Goal: Information Seeking & Learning: Understand process/instructions

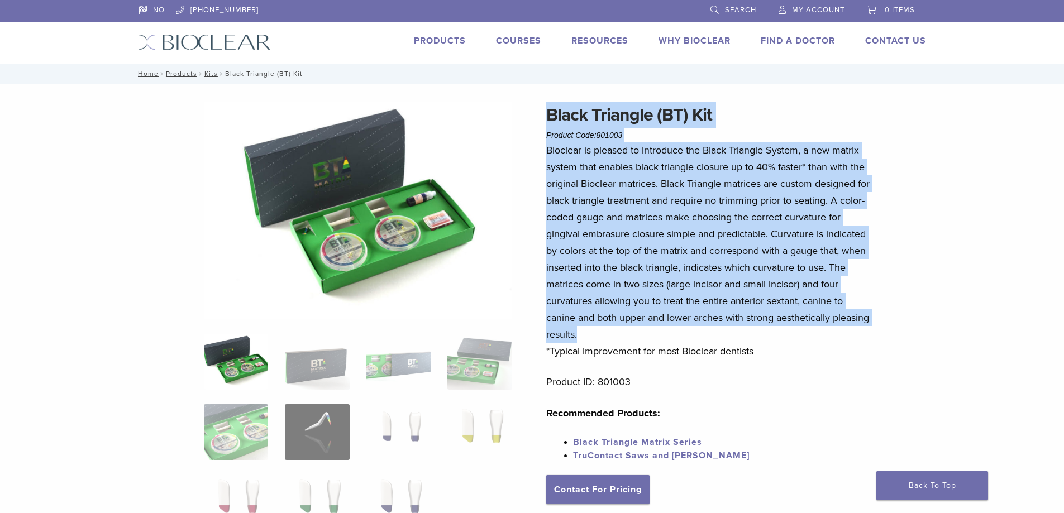
drag, startPoint x: 551, startPoint y: 110, endPoint x: 822, endPoint y: 337, distance: 353.7
click at [822, 336] on div "Black Triangle (BT) Kit Product Code: 801003 $ 470.40 Bioclear is pleased to in…" at bounding box center [710, 340] width 329 height 477
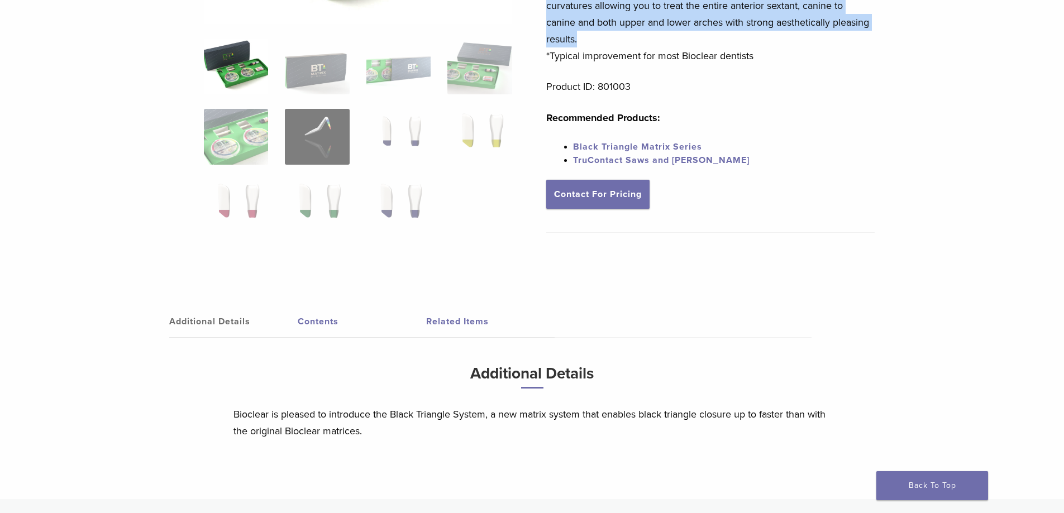
scroll to position [158, 0]
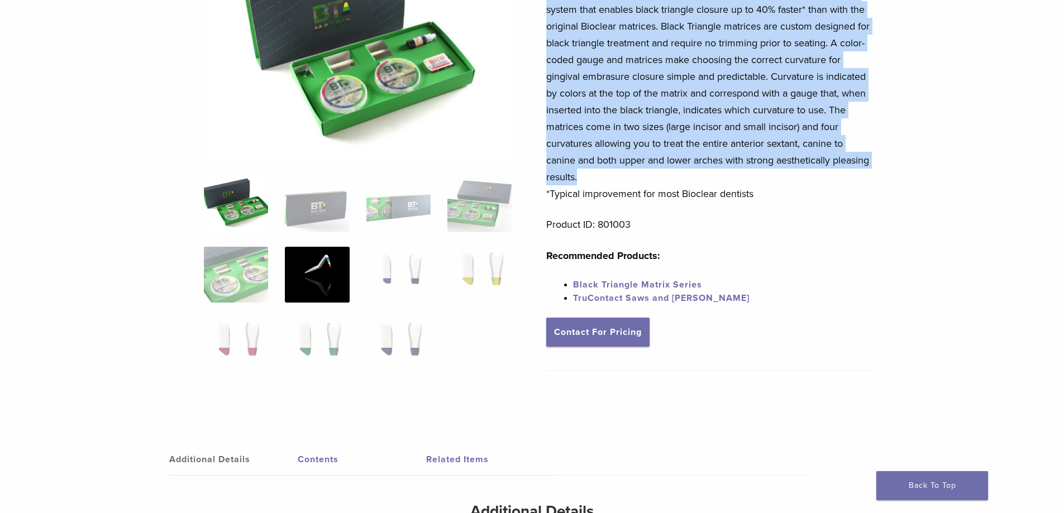
click at [336, 282] on img at bounding box center [317, 275] width 64 height 56
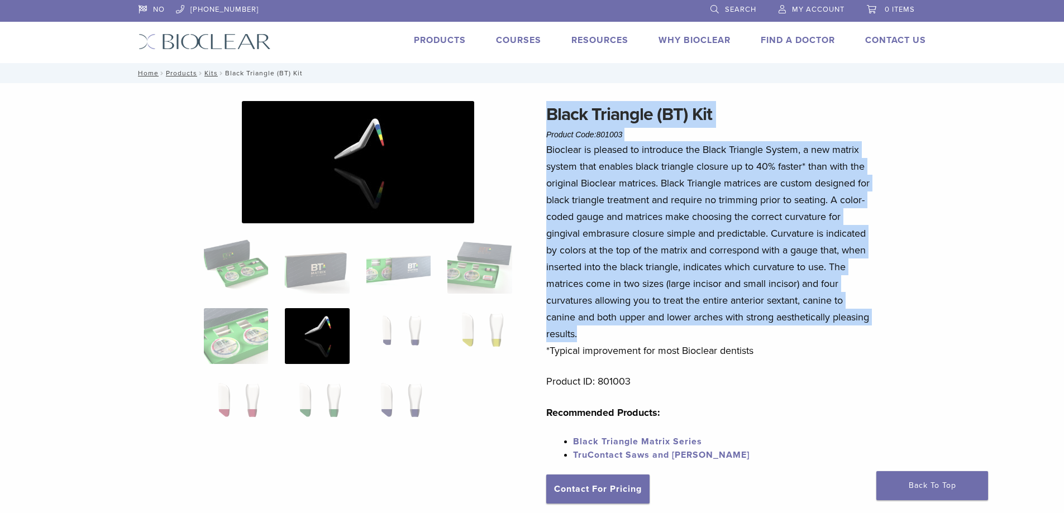
scroll to position [0, 0]
click at [242, 280] on img at bounding box center [236, 267] width 64 height 56
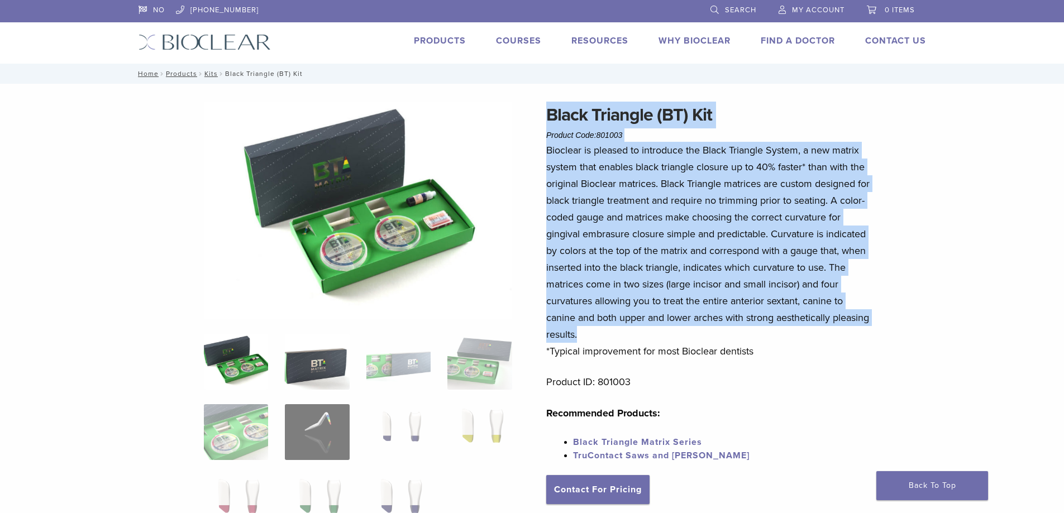
click at [340, 358] on img at bounding box center [317, 362] width 64 height 56
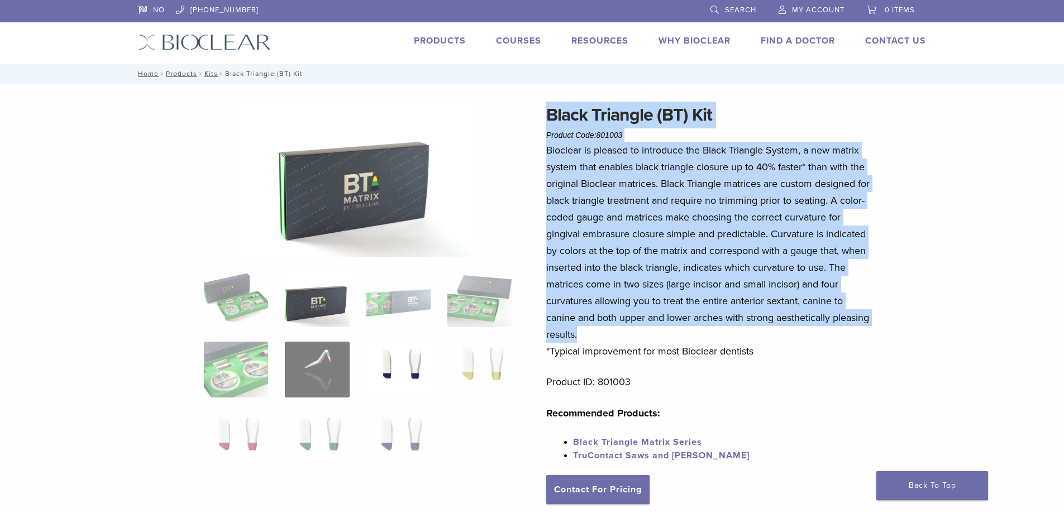
click at [393, 345] on img at bounding box center [399, 370] width 64 height 56
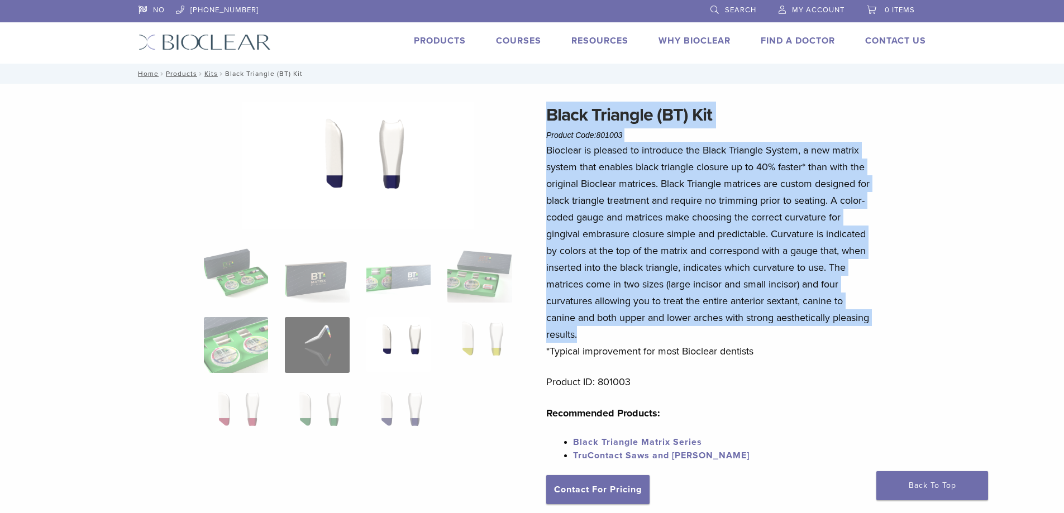
click at [928, 182] on div "Black Triangle (BT) Kit Product Code: 801003 $ 470.40 Black Triangle (BT) Kit P…" at bounding box center [532, 428] width 805 height 652
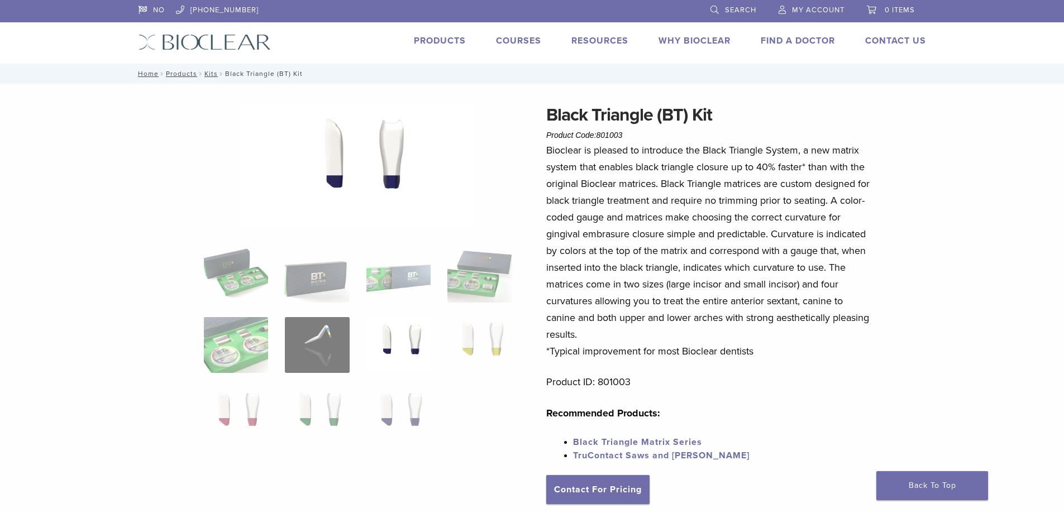
click at [602, 442] on link "Black Triangle Matrix Series" at bounding box center [637, 442] width 129 height 11
click at [621, 440] on link "Black Triangle Matrix Series" at bounding box center [637, 442] width 129 height 11
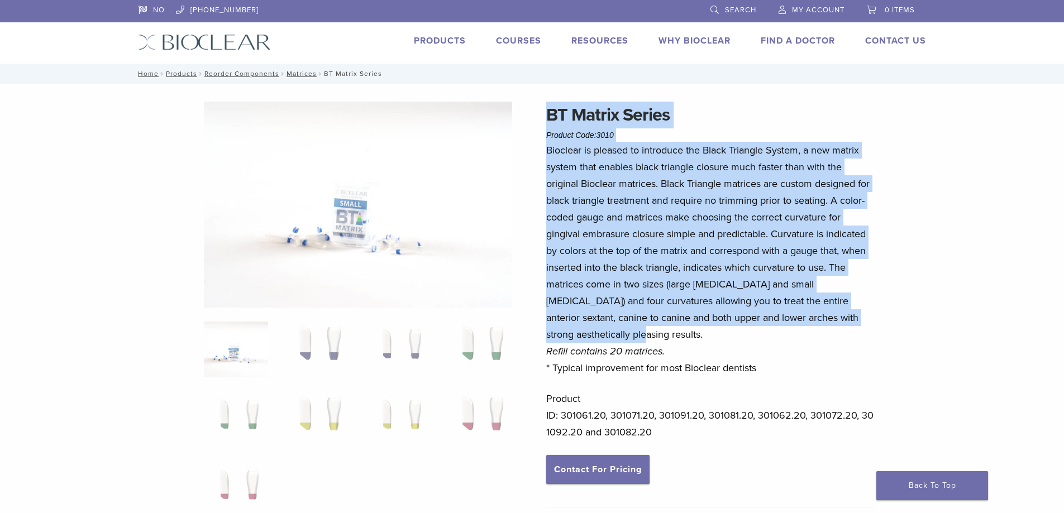
drag, startPoint x: 523, startPoint y: 108, endPoint x: 757, endPoint y: 337, distance: 327.5
click at [757, 337] on div "BT Matrix Series Product Code: 3010 $ 117.60 BT Matrix Series Product Code: 301…" at bounding box center [532, 434] width 805 height 665
click at [757, 337] on p "Bioclear is pleased to introduce the Black Triangle System, a new matrix system…" at bounding box center [710, 259] width 329 height 235
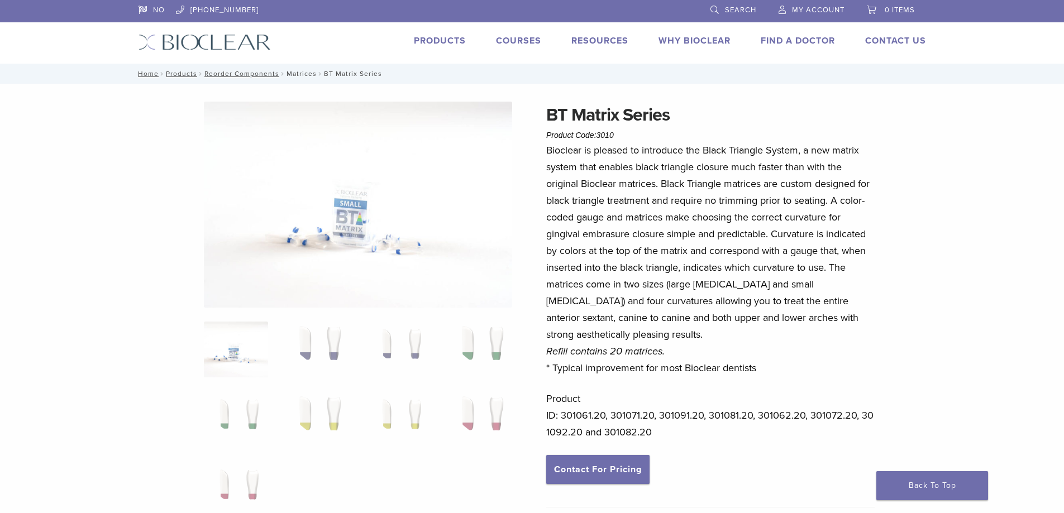
click at [303, 74] on link "Matrices" at bounding box center [302, 74] width 30 height 8
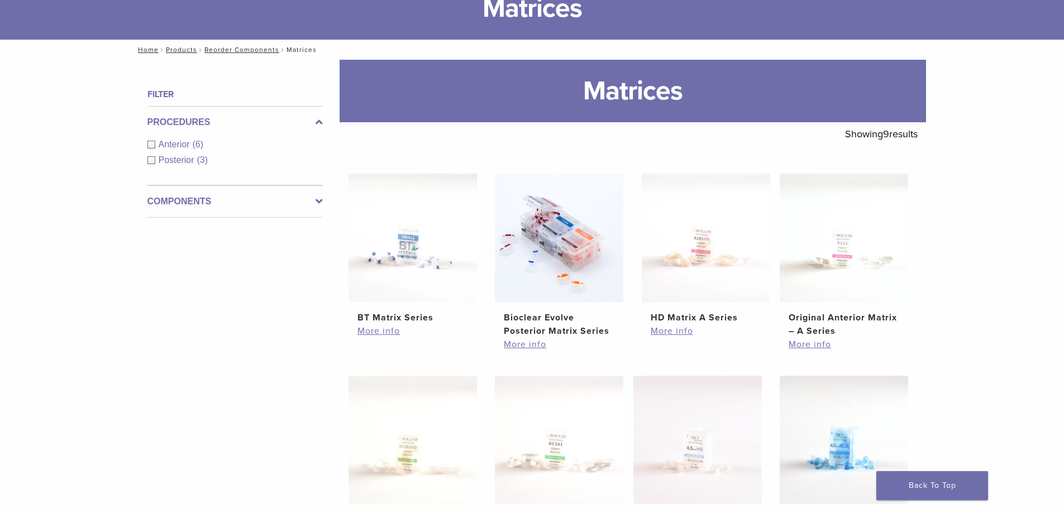
scroll to position [112, 0]
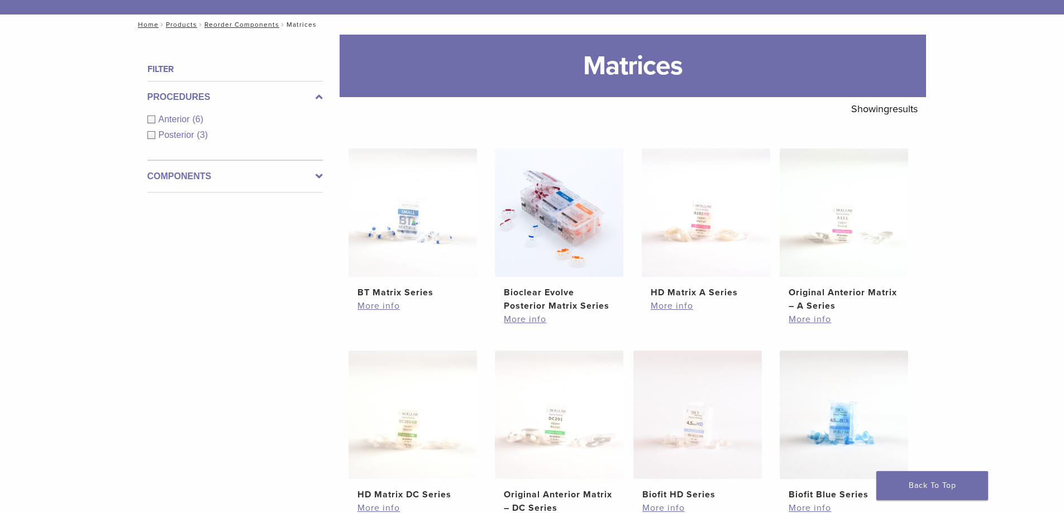
click at [297, 172] on label "Components" at bounding box center [235, 176] width 175 height 13
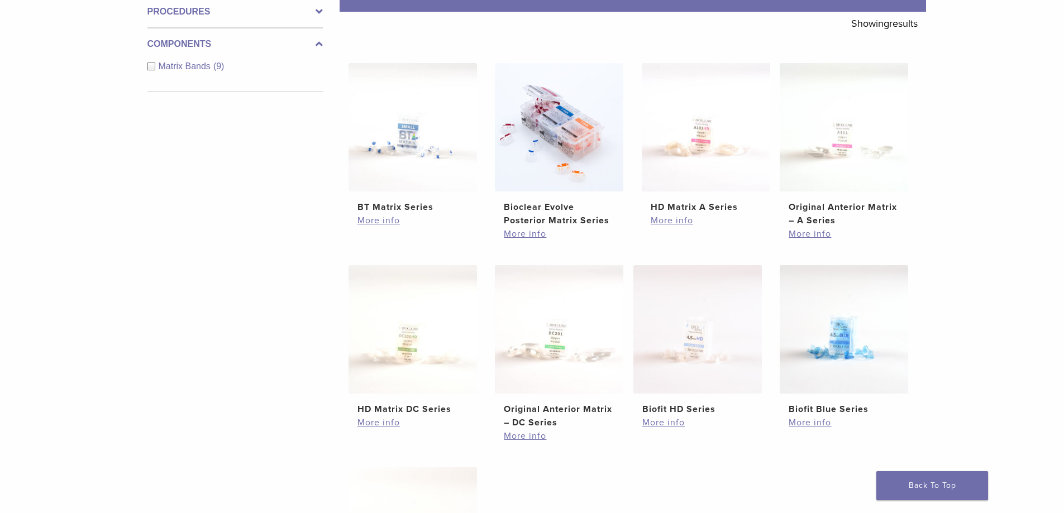
scroll to position [224, 0]
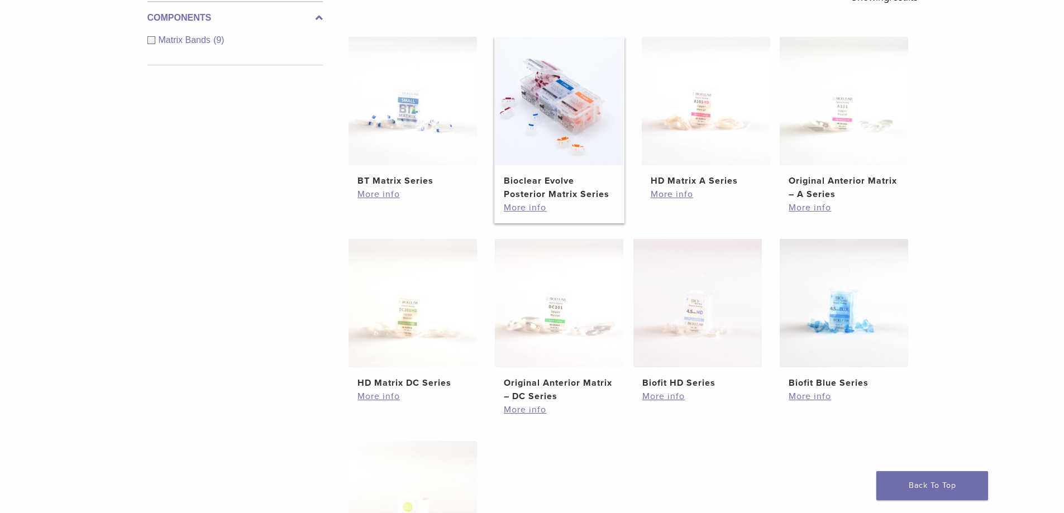
click at [543, 186] on h2 "Bioclear Evolve Posterior Matrix Series" at bounding box center [559, 187] width 111 height 27
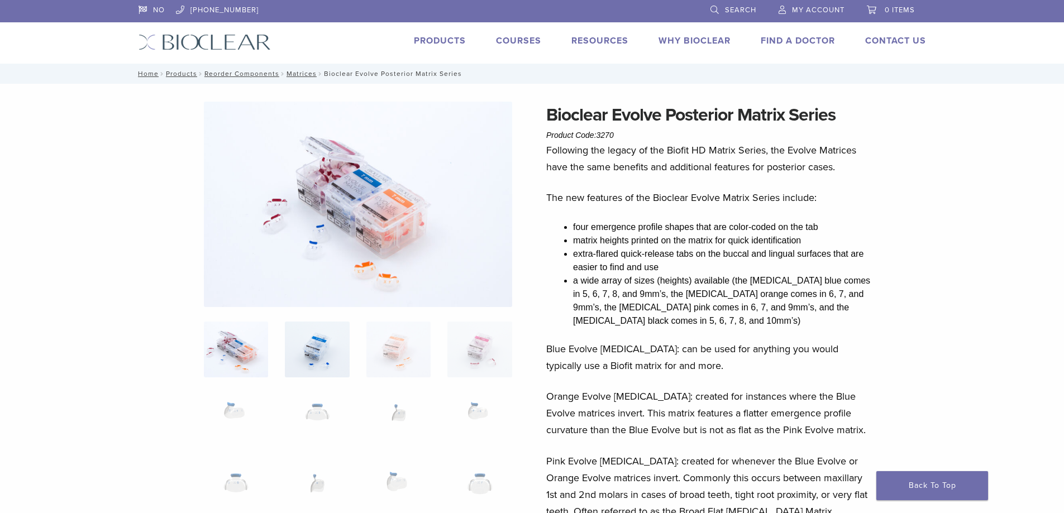
click at [316, 348] on img at bounding box center [317, 350] width 64 height 56
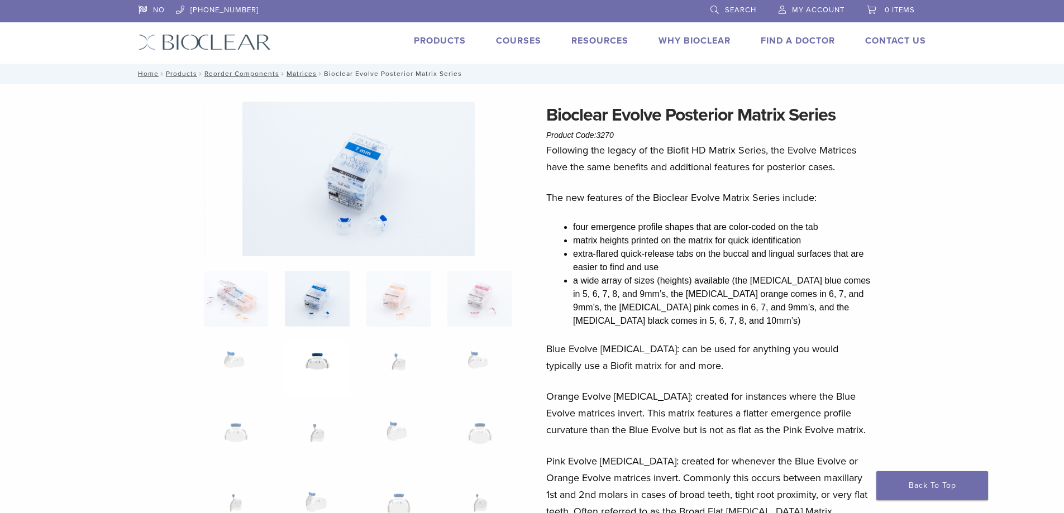
click at [329, 349] on img at bounding box center [317, 369] width 64 height 56
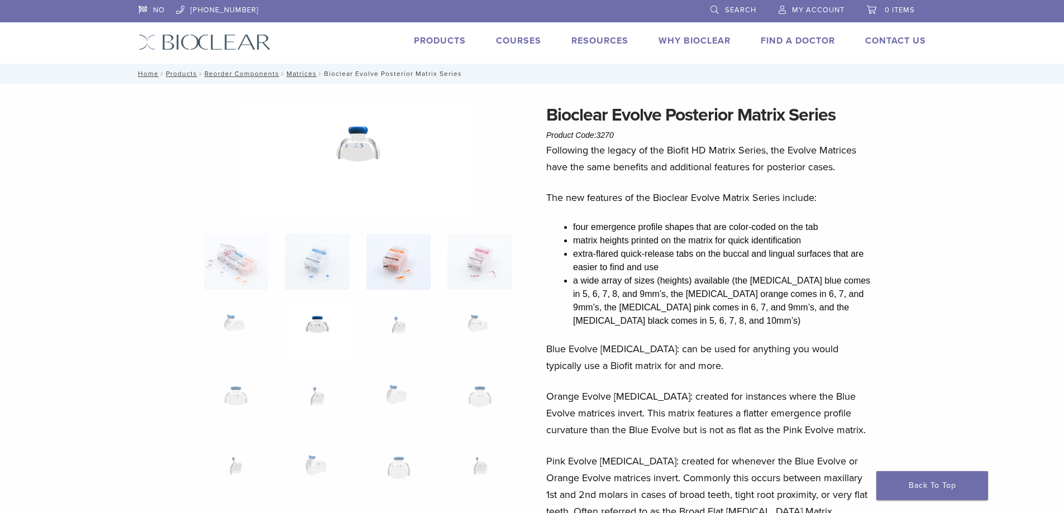
click at [388, 268] on img at bounding box center [399, 262] width 64 height 56
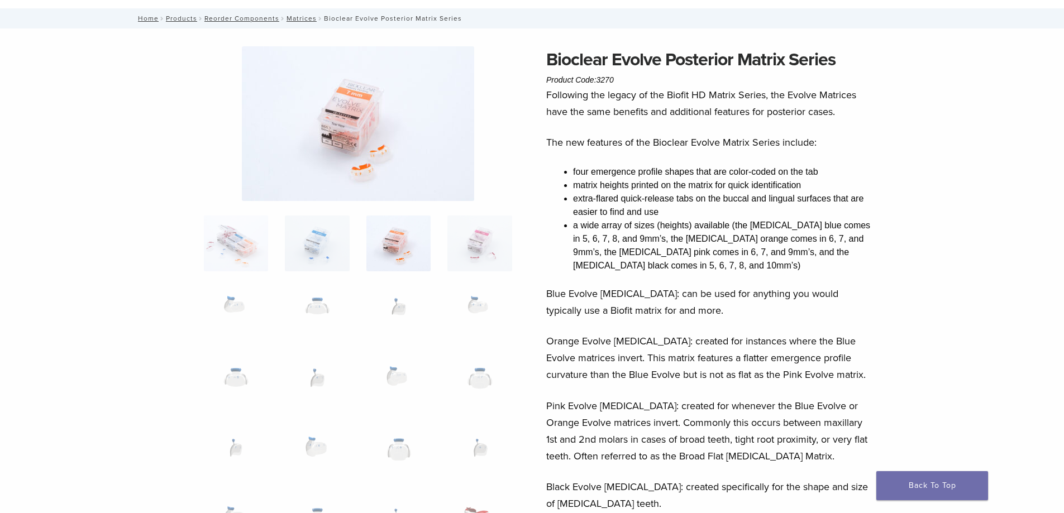
scroll to position [56, 0]
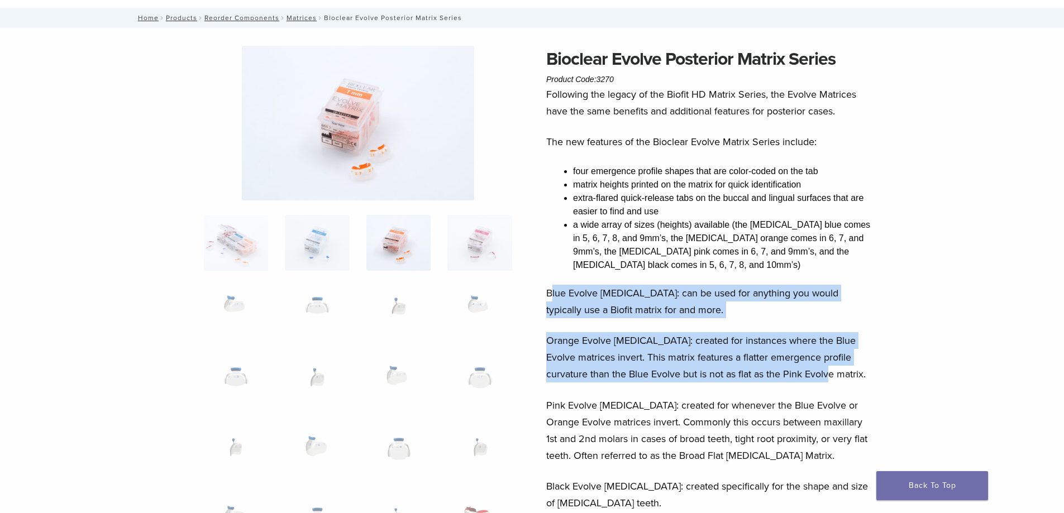
drag, startPoint x: 553, startPoint y: 288, endPoint x: 831, endPoint y: 373, distance: 291.3
click at [831, 373] on div "Following the legacy of the Biofit HD Matrix Series, the Evolve Matrices have t…" at bounding box center [710, 369] width 329 height 567
click at [831, 373] on p "Orange Evolve Molar: created for instances where the Blue Evolve matrices inver…" at bounding box center [710, 357] width 329 height 50
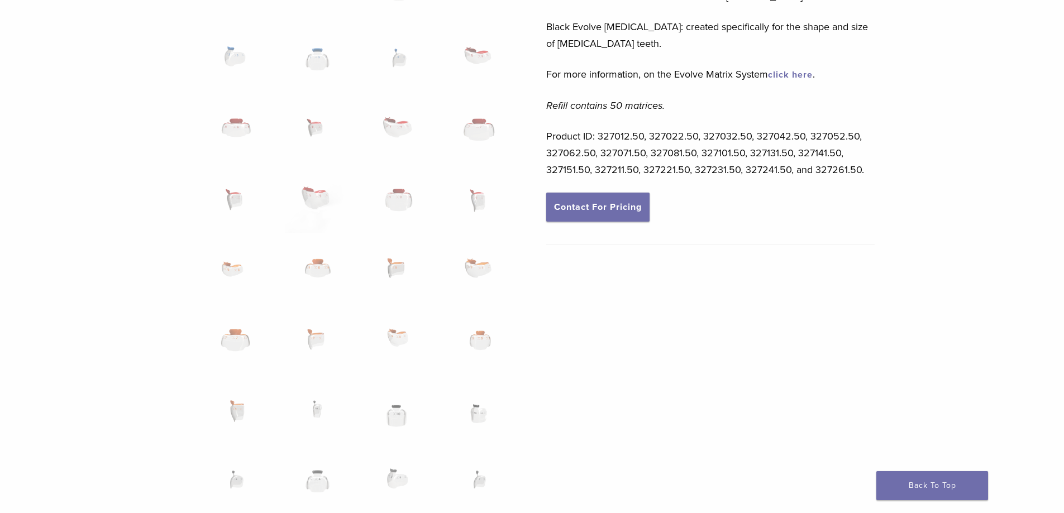
scroll to position [335, 0]
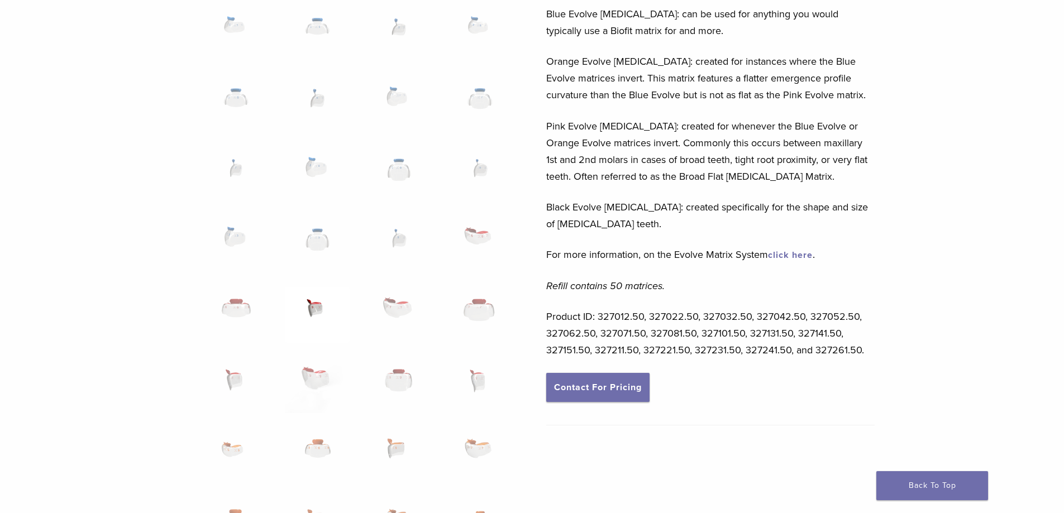
click at [316, 316] on img at bounding box center [317, 315] width 64 height 56
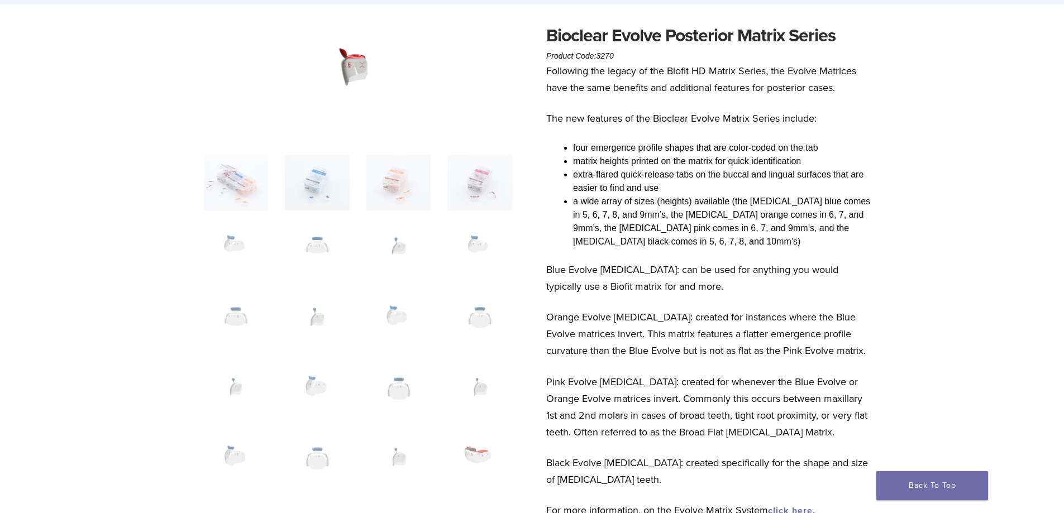
scroll to position [0, 0]
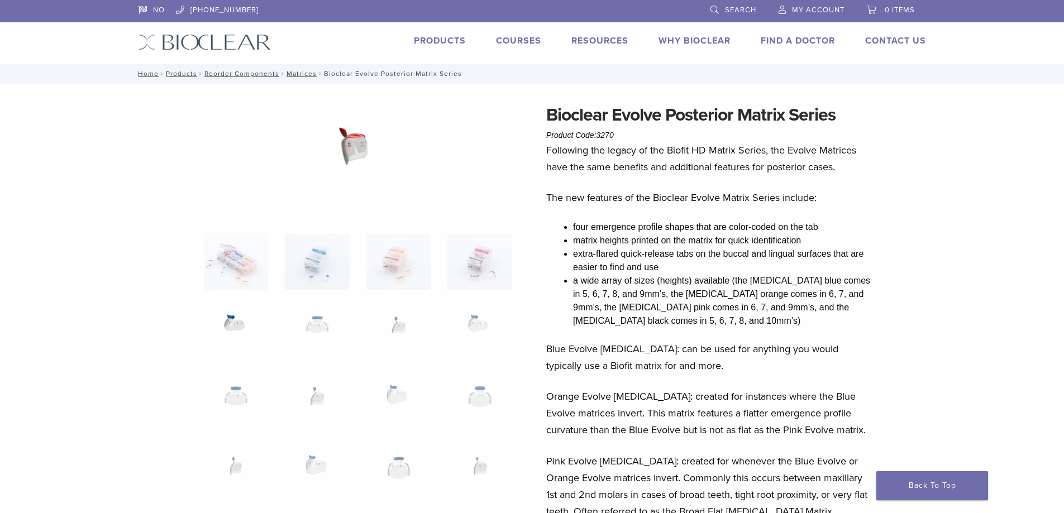
click at [210, 327] on img at bounding box center [236, 333] width 64 height 56
click at [265, 323] on img at bounding box center [236, 333] width 64 height 56
click at [320, 322] on img at bounding box center [317, 333] width 64 height 56
click at [386, 324] on img at bounding box center [399, 333] width 64 height 56
click at [477, 326] on img at bounding box center [480, 333] width 64 height 56
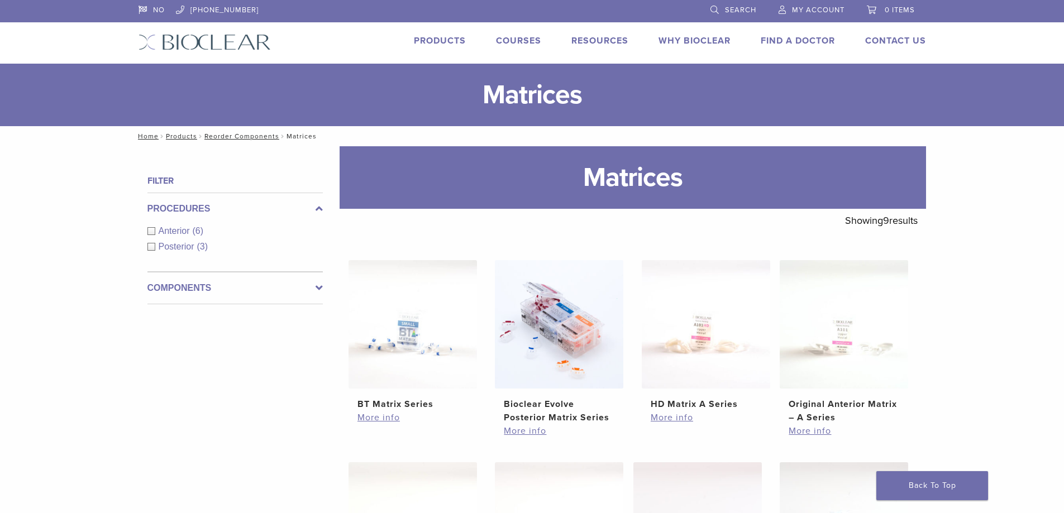
scroll to position [218, 0]
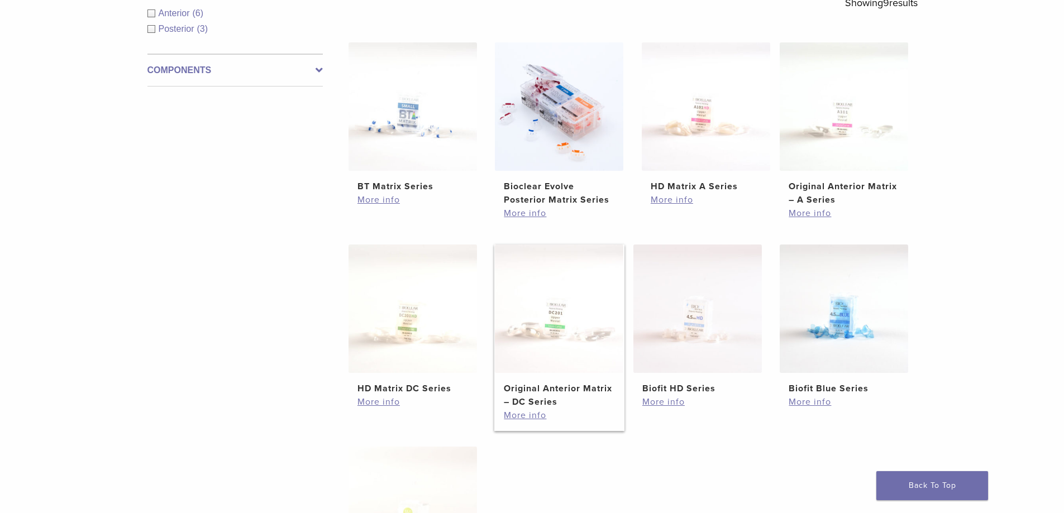
click at [546, 384] on h2 "Original Anterior Matrix – DC Series" at bounding box center [559, 395] width 111 height 27
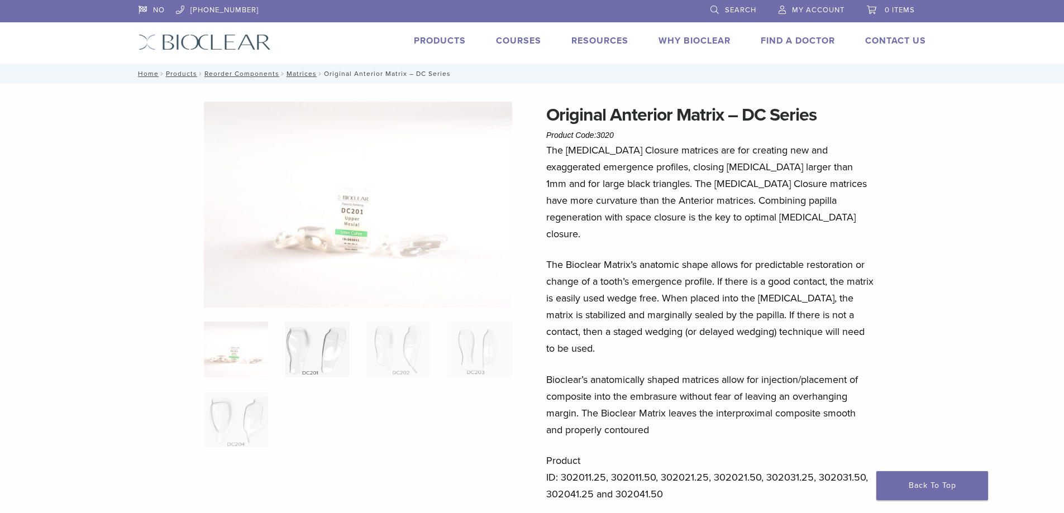
click at [318, 351] on img at bounding box center [317, 350] width 64 height 56
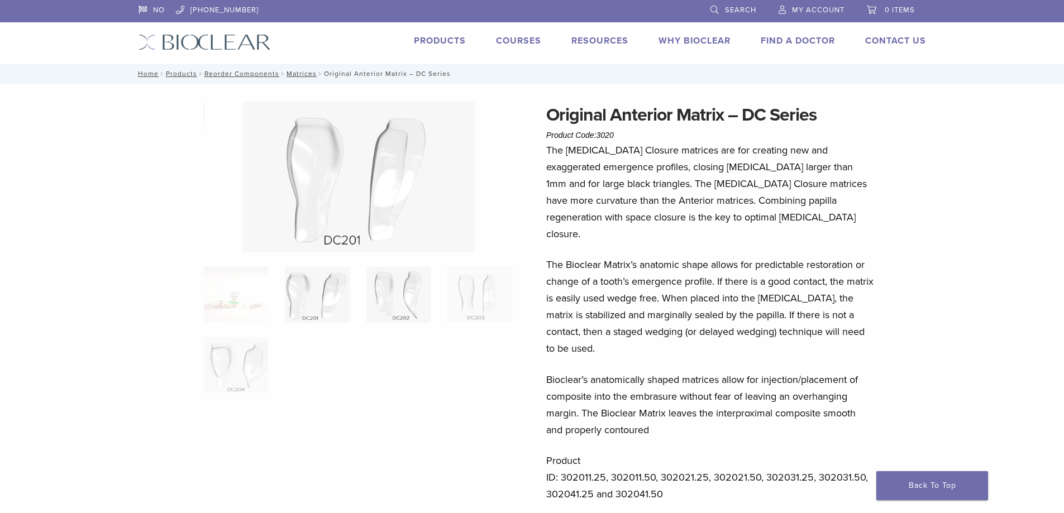
click at [375, 288] on img at bounding box center [399, 295] width 64 height 56
click at [457, 284] on img at bounding box center [480, 295] width 64 height 56
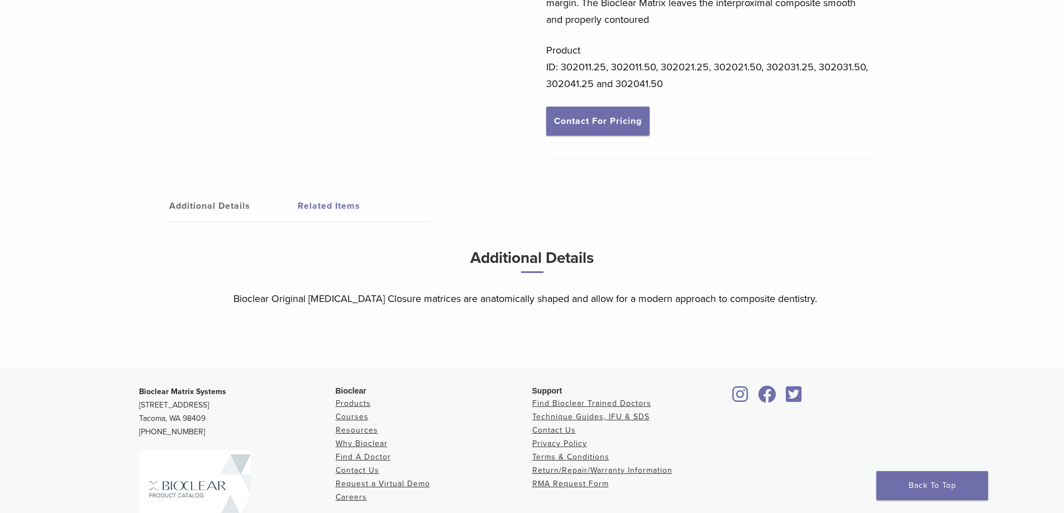
scroll to position [515, 0]
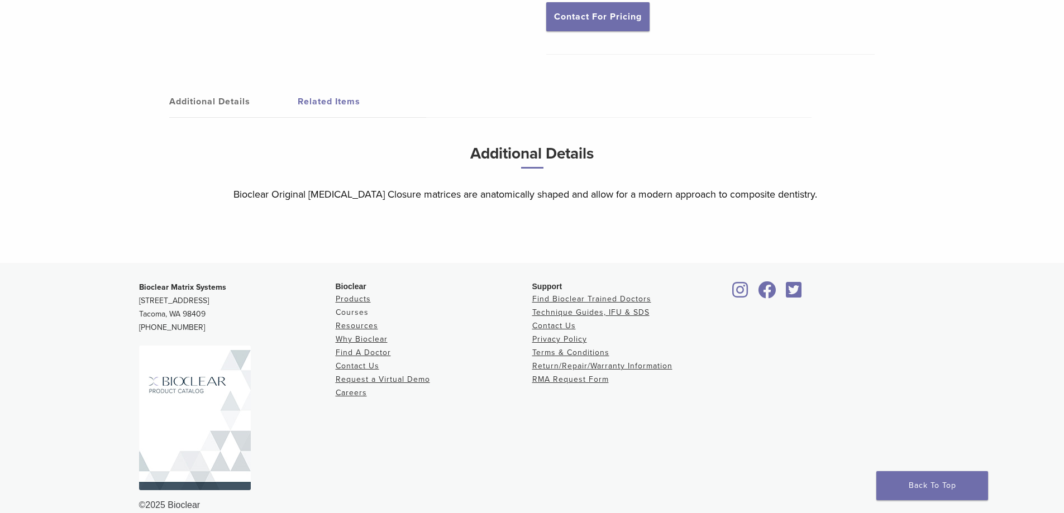
click at [359, 308] on link "Courses" at bounding box center [352, 312] width 33 height 9
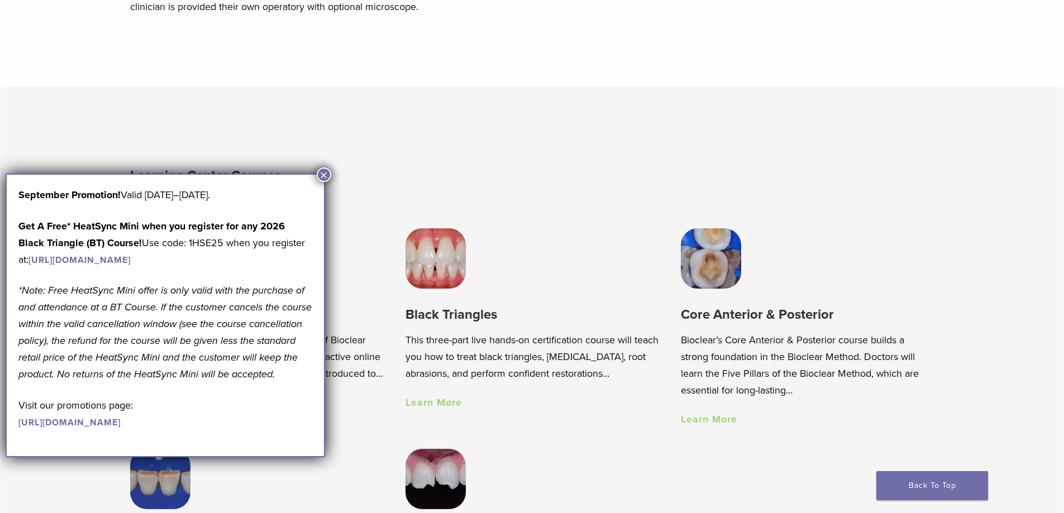
scroll to position [782, 0]
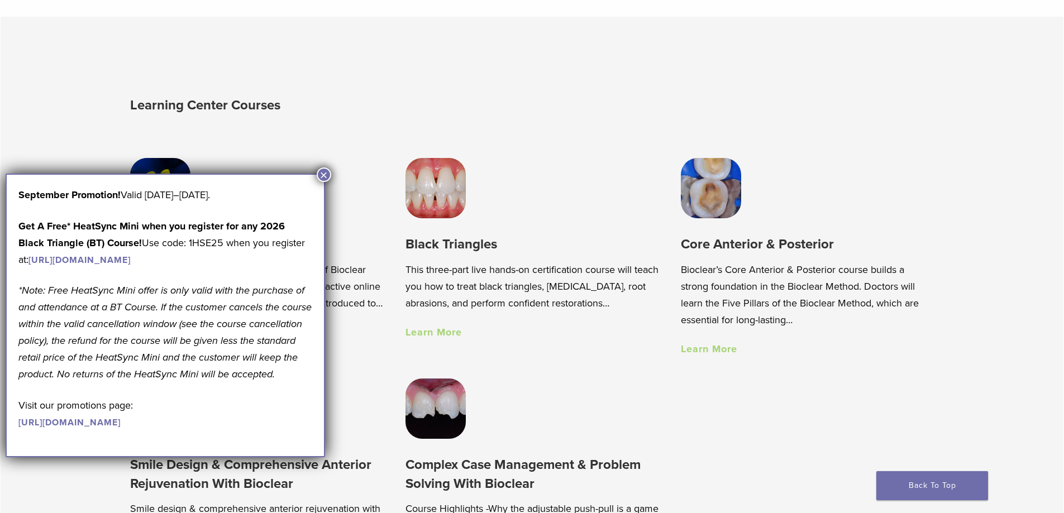
click at [330, 175] on button "×" at bounding box center [324, 175] width 15 height 15
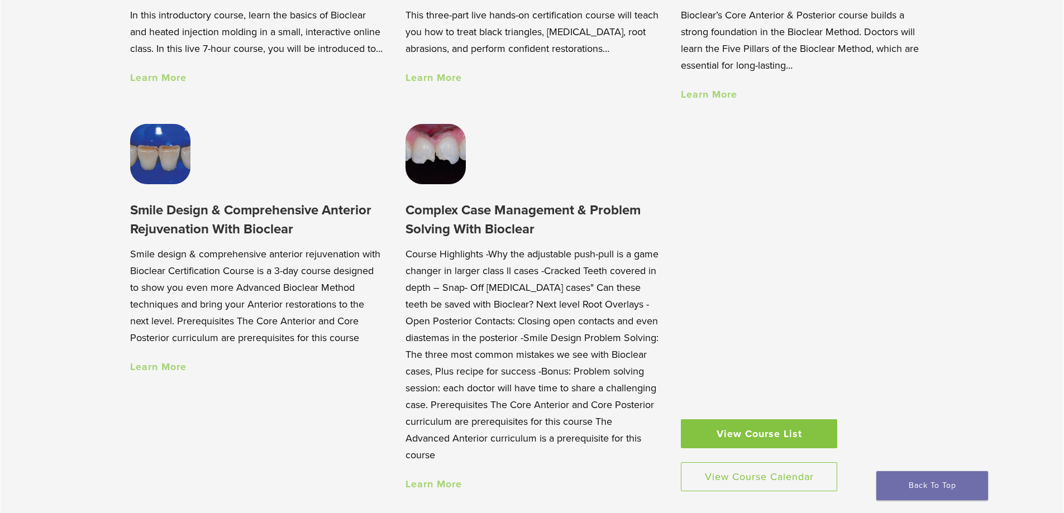
scroll to position [894, 0]
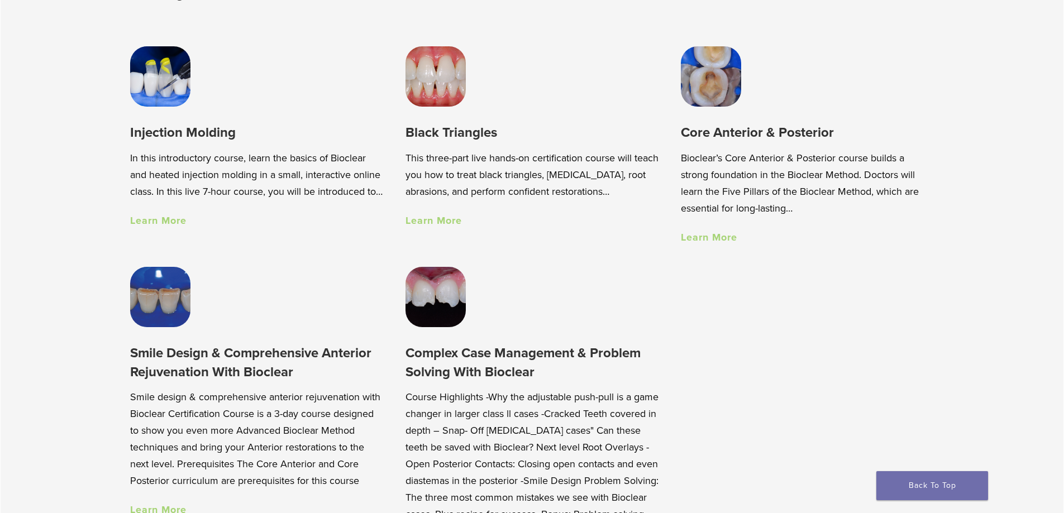
click at [172, 227] on link "Learn More" at bounding box center [158, 221] width 56 height 12
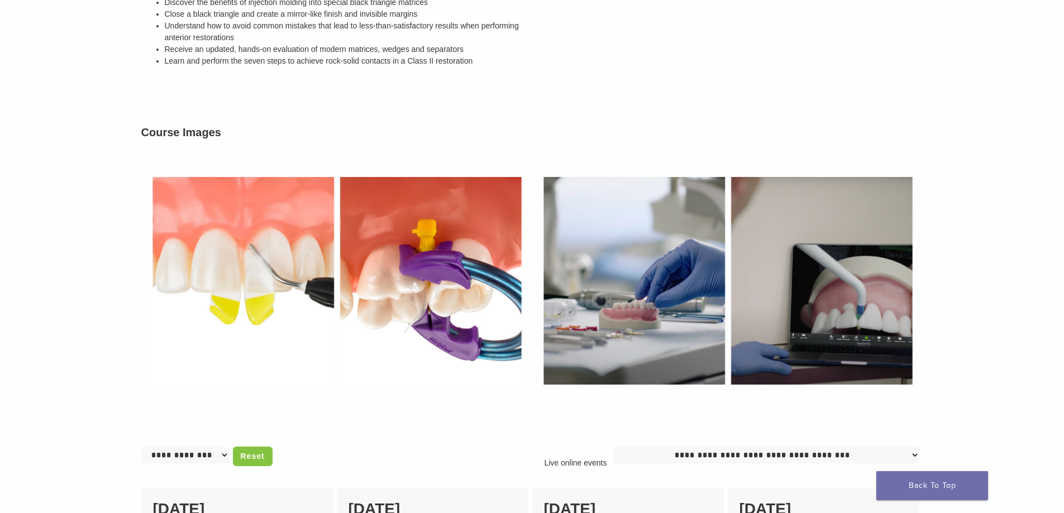
scroll to position [615, 0]
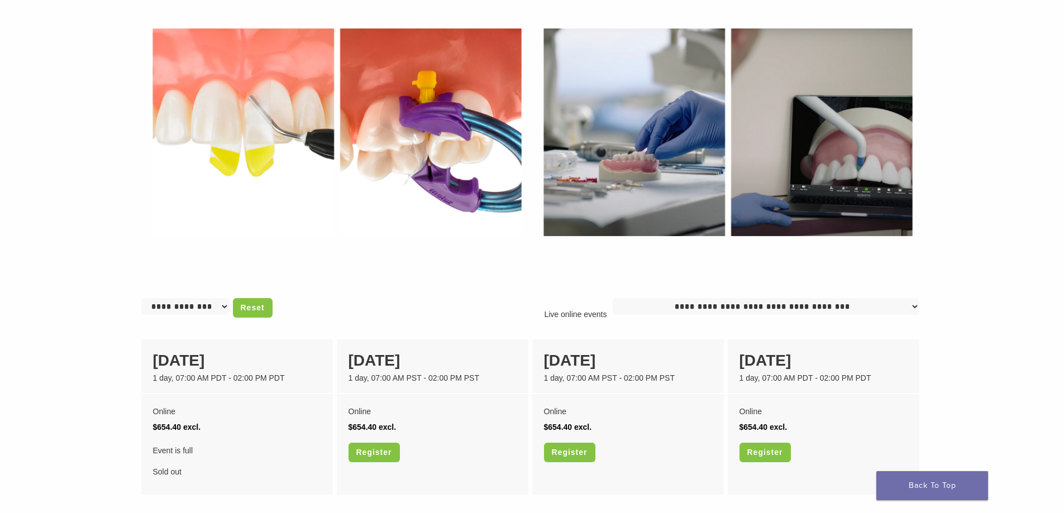
click at [698, 303] on select "**********" at bounding box center [766, 306] width 307 height 17
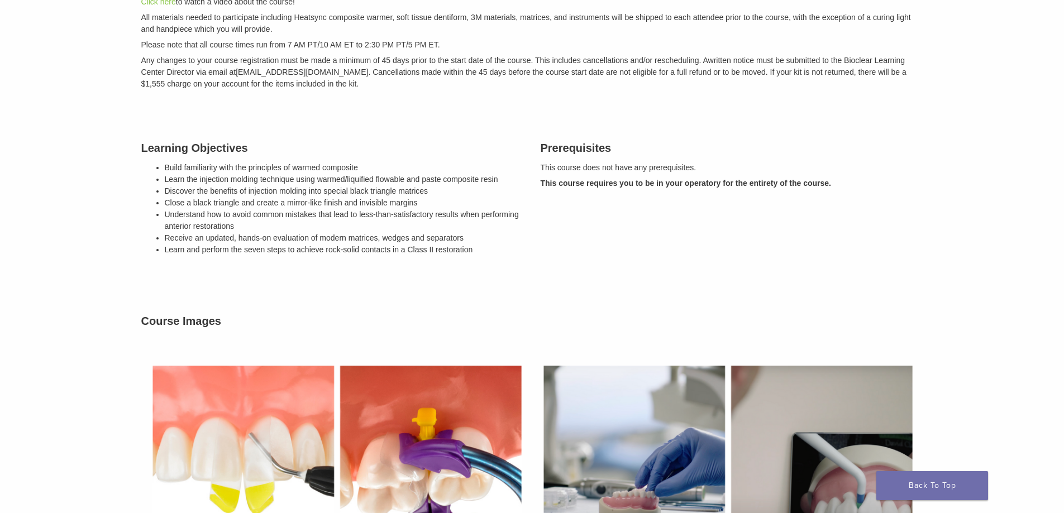
scroll to position [112, 0]
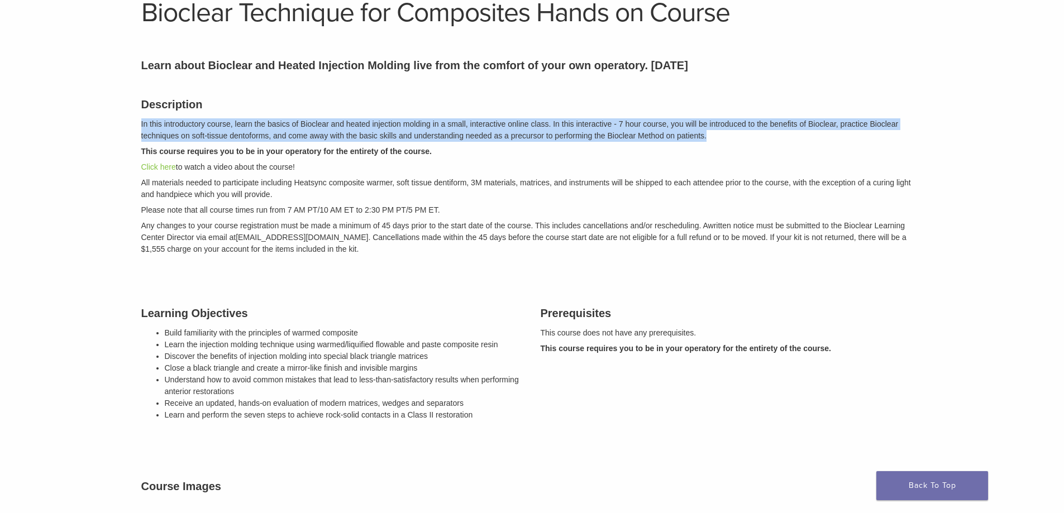
drag, startPoint x: 111, startPoint y: 115, endPoint x: 732, endPoint y: 132, distance: 621.6
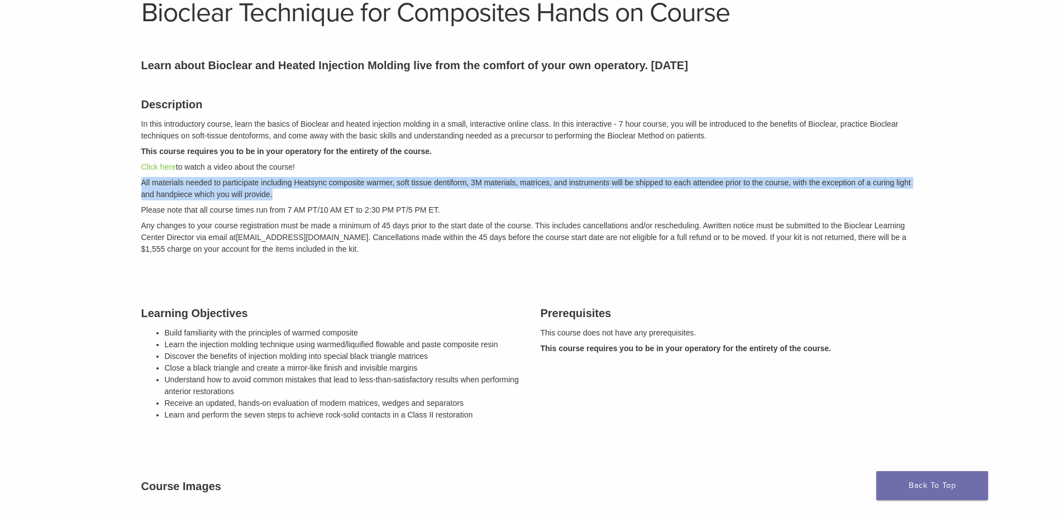
drag, startPoint x: 118, startPoint y: 180, endPoint x: 683, endPoint y: 202, distance: 565.3
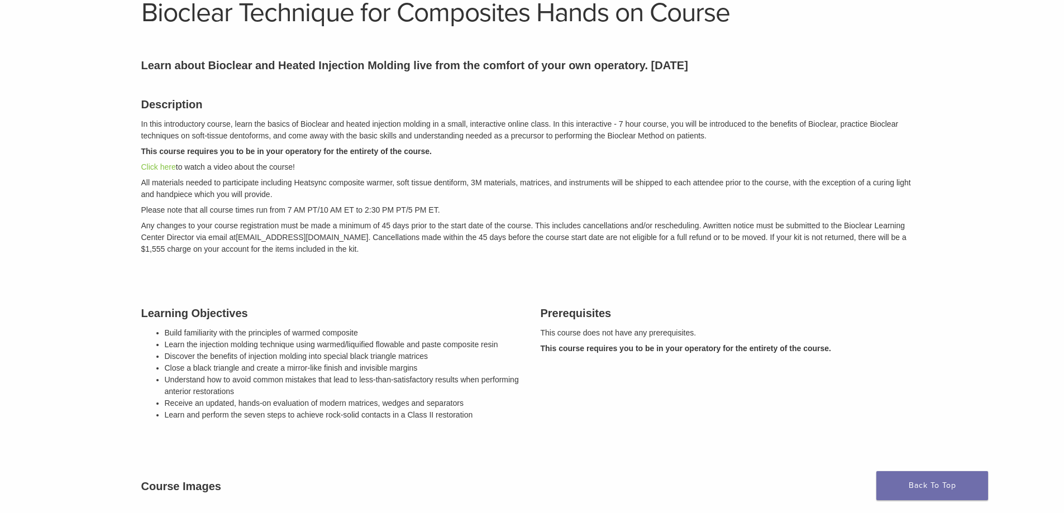
click at [683, 202] on div "Description In this introductory course, learn the basics of Bioclear and heate…" at bounding box center [532, 175] width 799 height 186
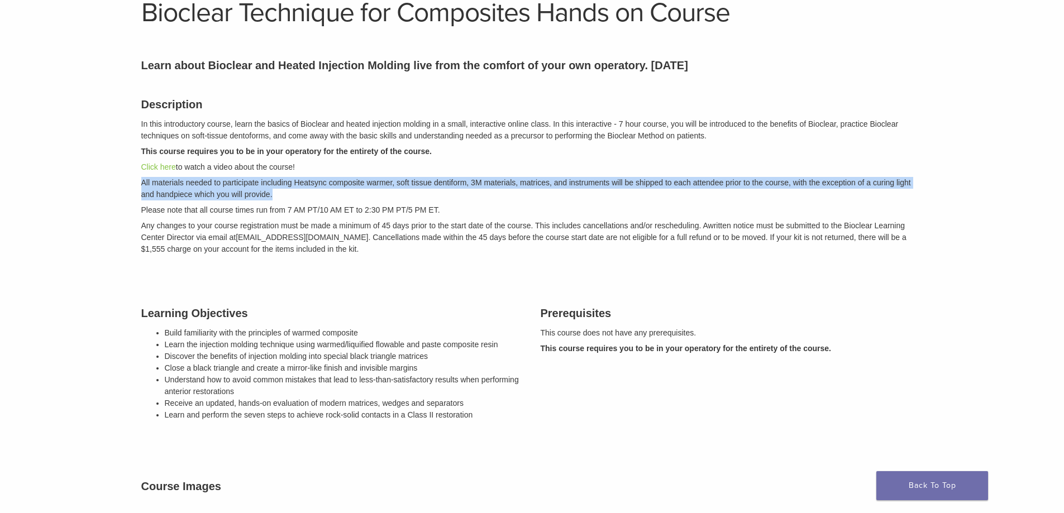
drag, startPoint x: 624, startPoint y: 194, endPoint x: 103, endPoint y: 187, distance: 520.8
click at [145, 189] on p "All materials needed to participate including Heatsync composite warmer, soft t…" at bounding box center [532, 188] width 782 height 23
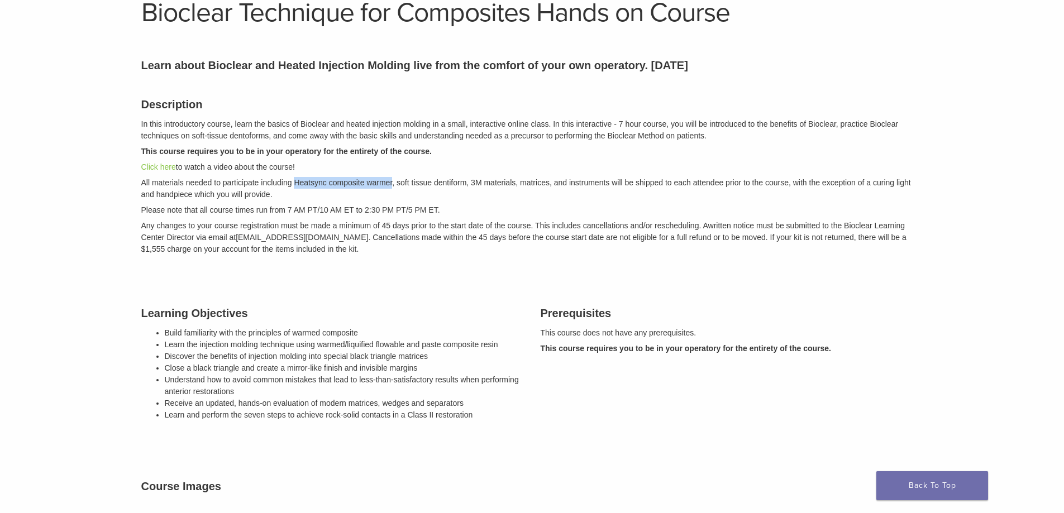
drag, startPoint x: 293, startPoint y: 179, endPoint x: 393, endPoint y: 180, distance: 100.0
click at [393, 180] on p "All materials needed to participate including Heatsync composite warmer, soft t…" at bounding box center [532, 188] width 782 height 23
copy p "Heatsync composite warmer"
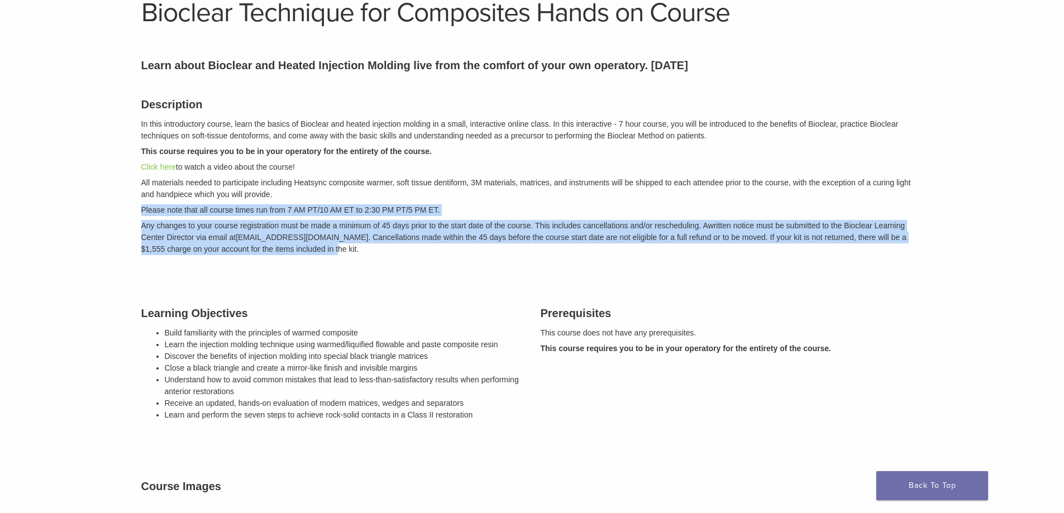
drag, startPoint x: 131, startPoint y: 206, endPoint x: 311, endPoint y: 255, distance: 187.1
click at [311, 255] on p "Any changes to your course registration must be made a minimum of 45 days prior…" at bounding box center [532, 237] width 782 height 35
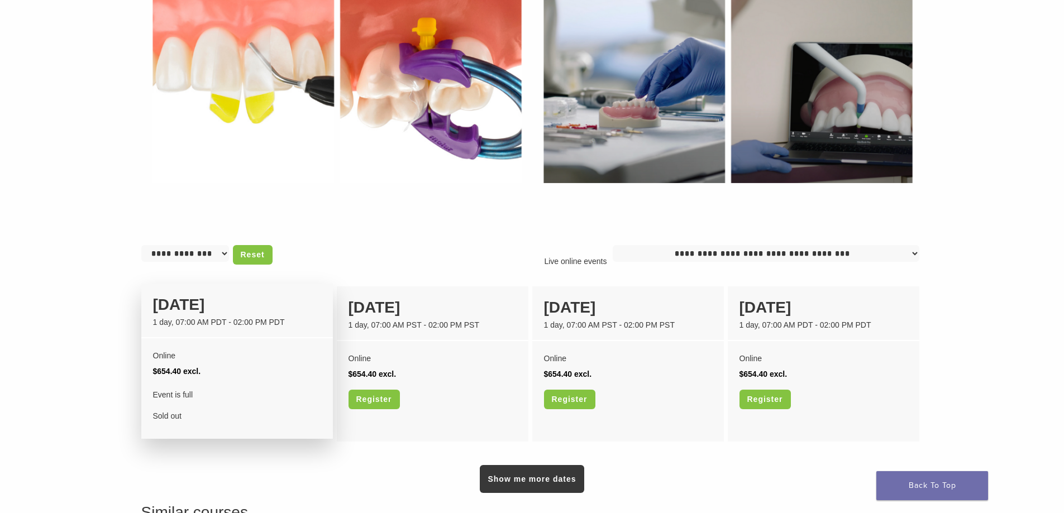
scroll to position [838, 0]
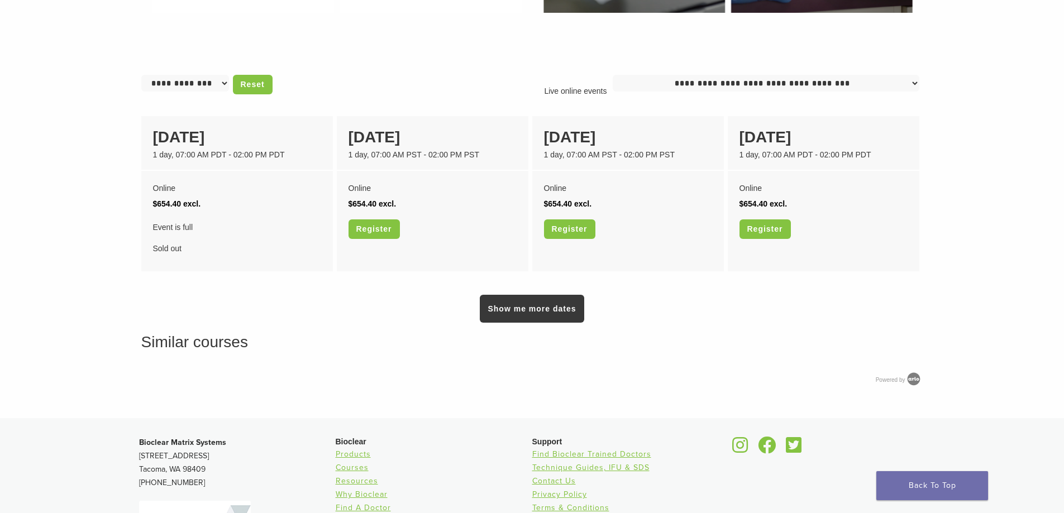
click at [706, 79] on select "**********" at bounding box center [766, 83] width 307 height 17
select select "**"
click at [617, 75] on select "**********" at bounding box center [766, 83] width 307 height 17
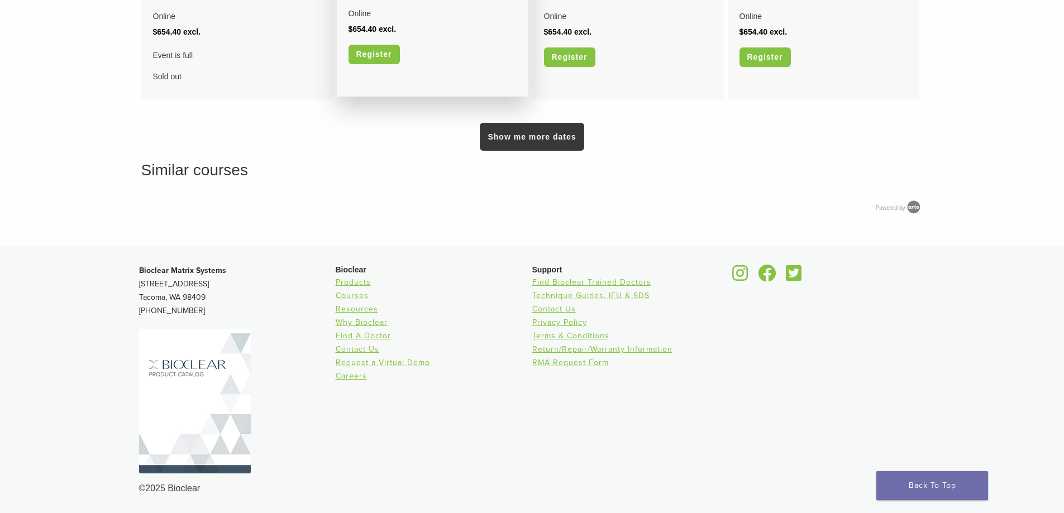
scroll to position [1011, 0]
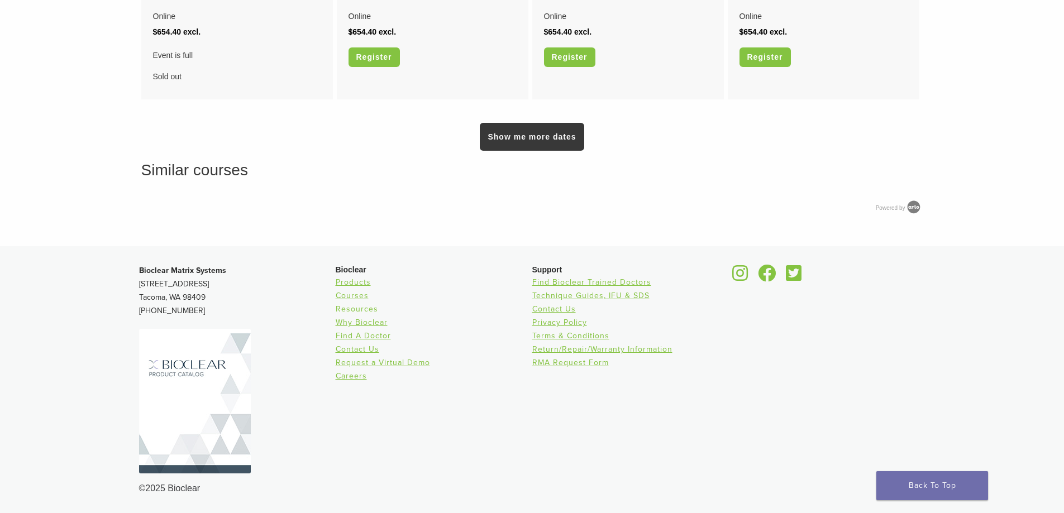
click at [363, 308] on link "Resources" at bounding box center [357, 309] width 42 height 9
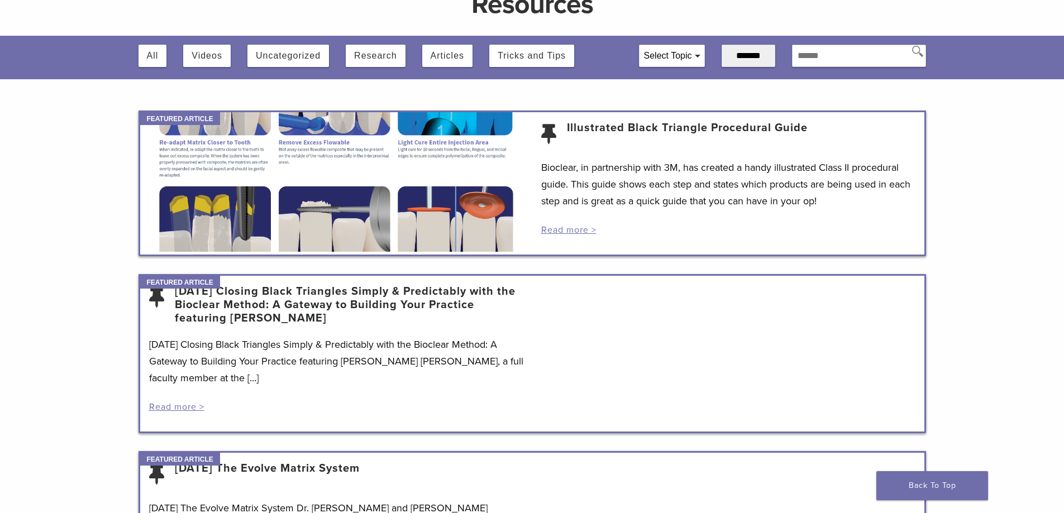
scroll to position [112, 0]
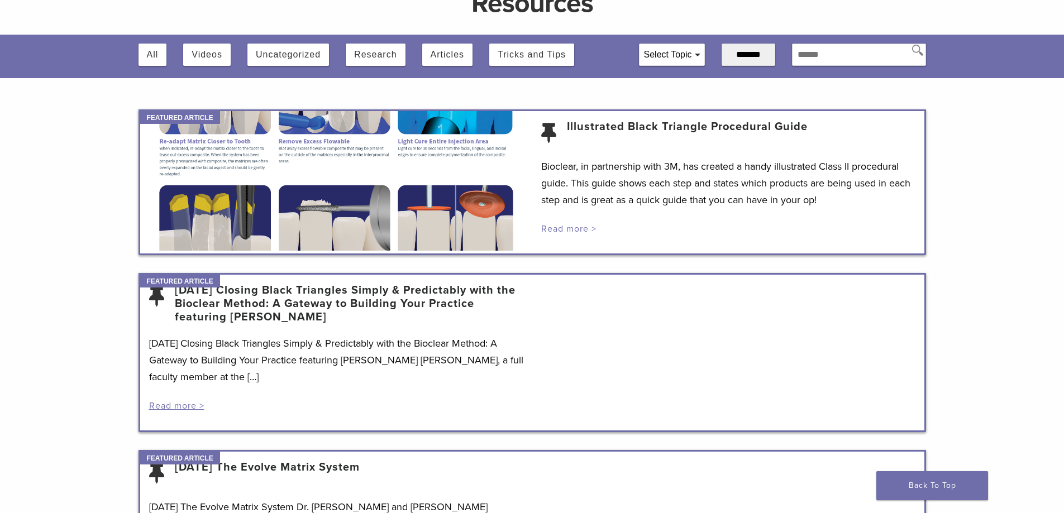
click at [573, 227] on link "Read more >" at bounding box center [568, 229] width 55 height 11
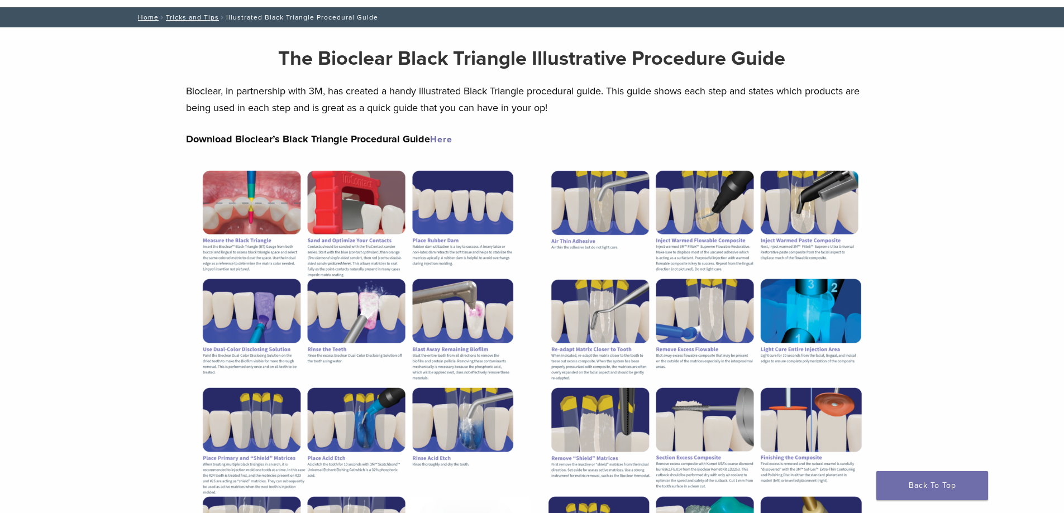
scroll to position [56, 0]
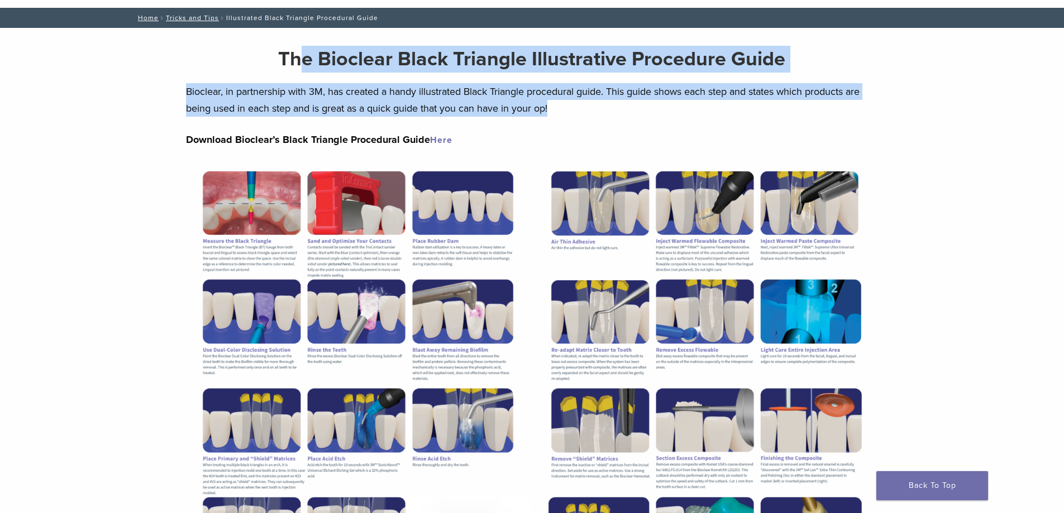
drag, startPoint x: 297, startPoint y: 54, endPoint x: 615, endPoint y: 107, distance: 321.7
click at [615, 107] on div "The Bioclear Black Triangle Illustrative Procedure Guide Bioclear, in partnersh…" at bounding box center [532, 371] width 693 height 687
click at [615, 107] on p "Bioclear, in partnership with 3M, has created a handy illustrated Black Triangl…" at bounding box center [532, 100] width 693 height 34
drag, startPoint x: 608, startPoint y: 107, endPoint x: 275, endPoint y: 58, distance: 336.5
click at [275, 58] on div "The Bioclear Black Triangle Illustrative Procedure Guide Bioclear, in partnersh…" at bounding box center [532, 371] width 693 height 687
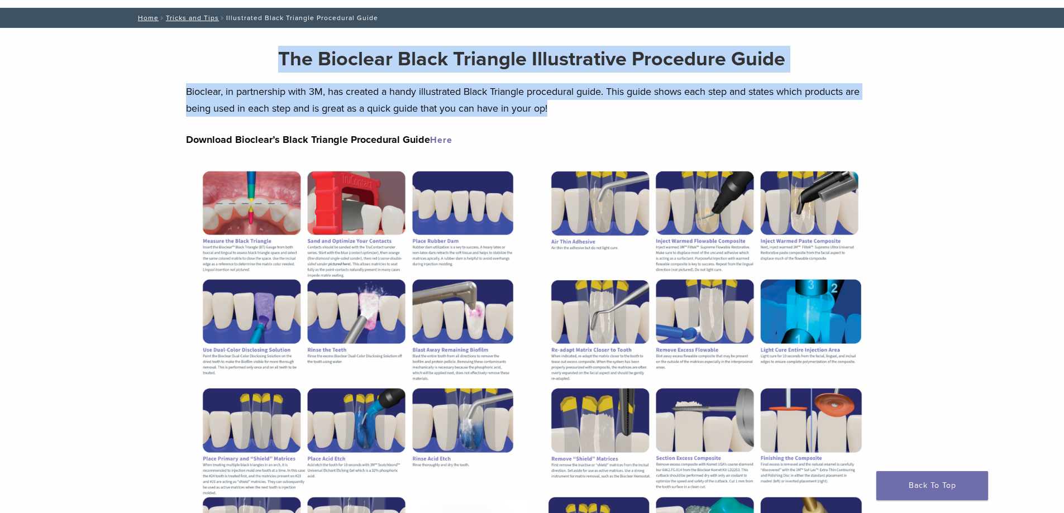
click at [275, 58] on h2 "The Bioclear Black Triangle Illustrative Procedure Guide" at bounding box center [532, 59] width 693 height 27
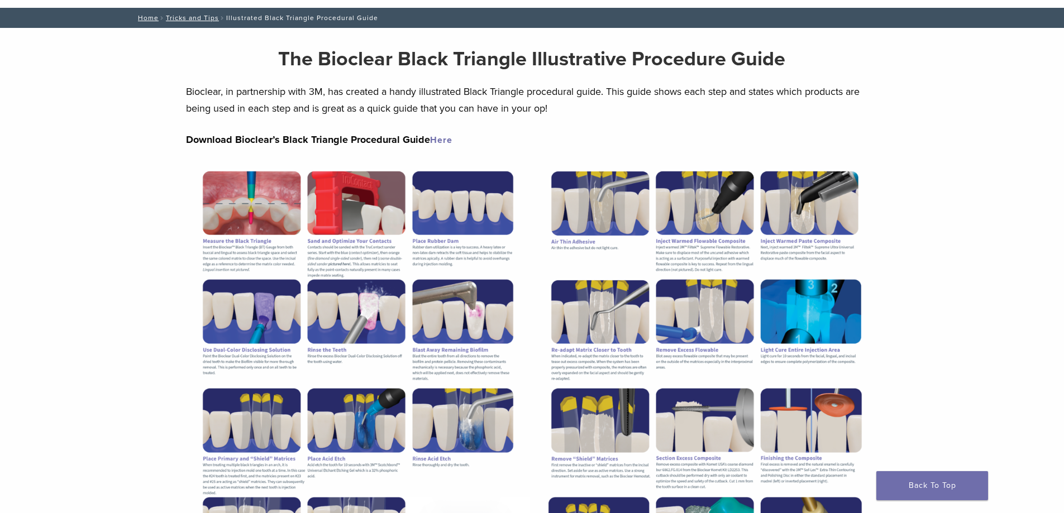
click at [311, 180] on img at bounding box center [358, 384] width 344 height 445
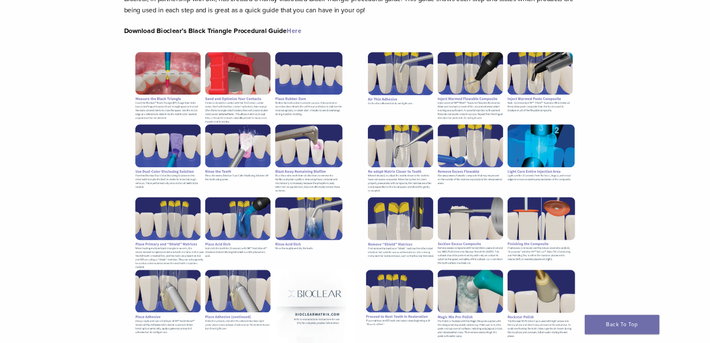
scroll to position [168, 0]
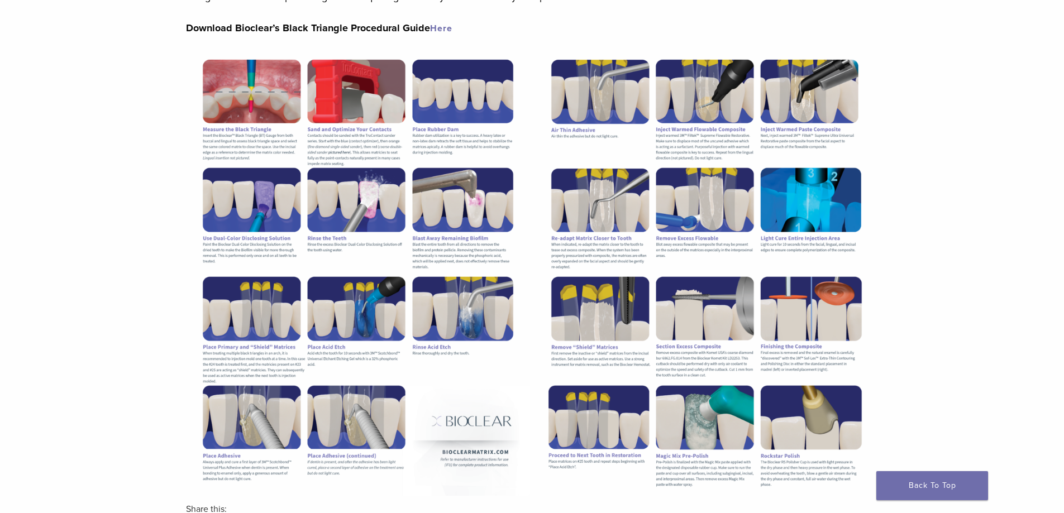
click at [260, 245] on img at bounding box center [358, 272] width 344 height 445
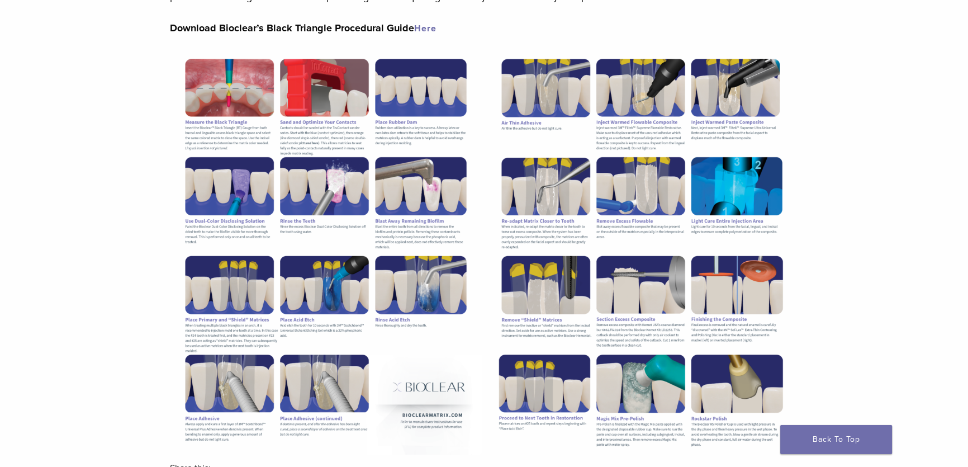
click at [256, 251] on img at bounding box center [326, 252] width 312 height 404
click at [242, 242] on img at bounding box center [326, 252] width 312 height 404
click at [242, 243] on img at bounding box center [326, 252] width 312 height 404
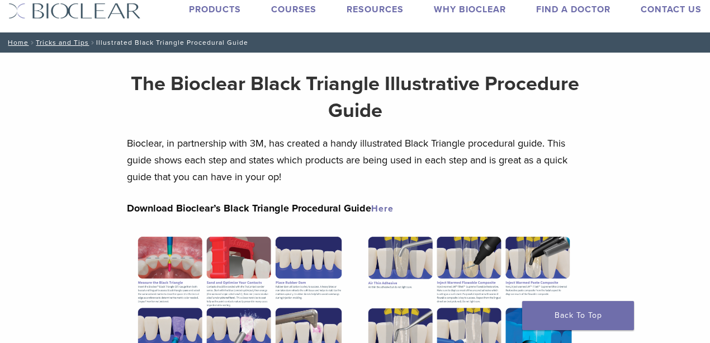
scroll to position [0, 0]
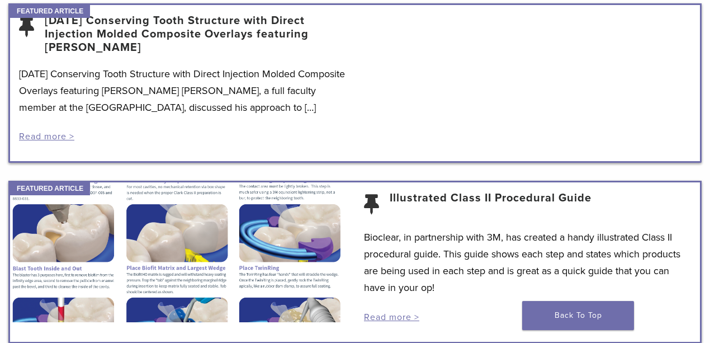
scroll to position [855, 0]
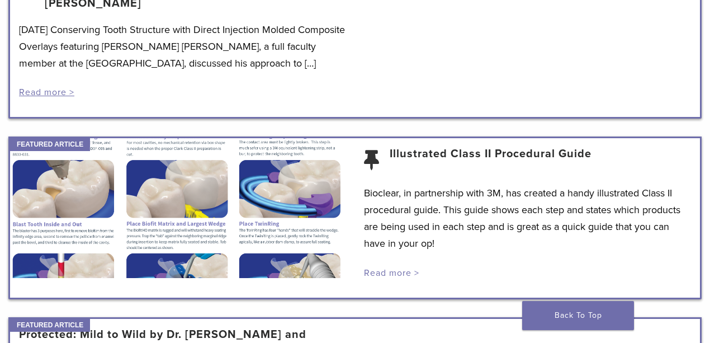
click at [406, 269] on link "Read more >" at bounding box center [391, 272] width 55 height 11
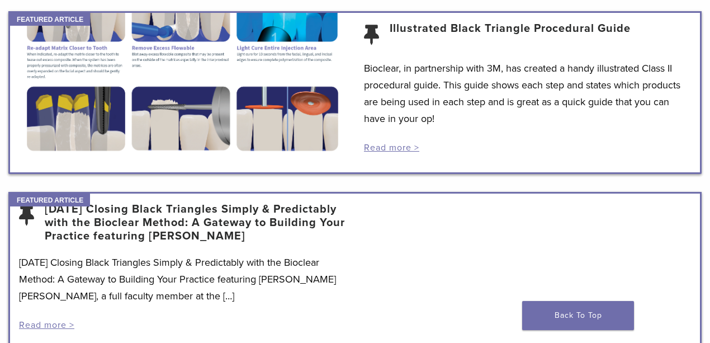
scroll to position [0, 0]
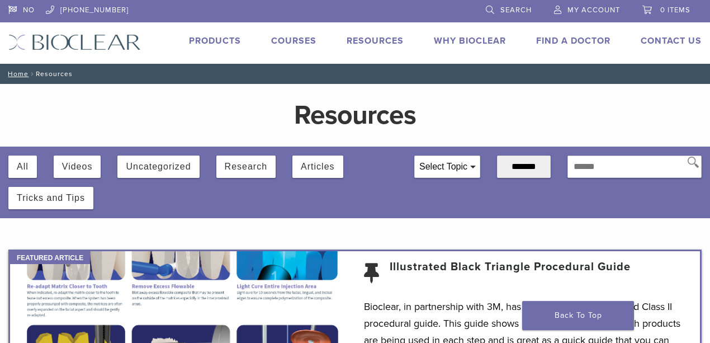
click at [229, 39] on link "Products" at bounding box center [215, 40] width 52 height 11
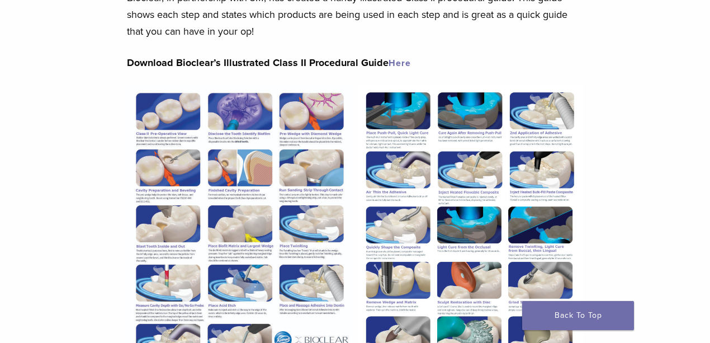
scroll to position [149, 0]
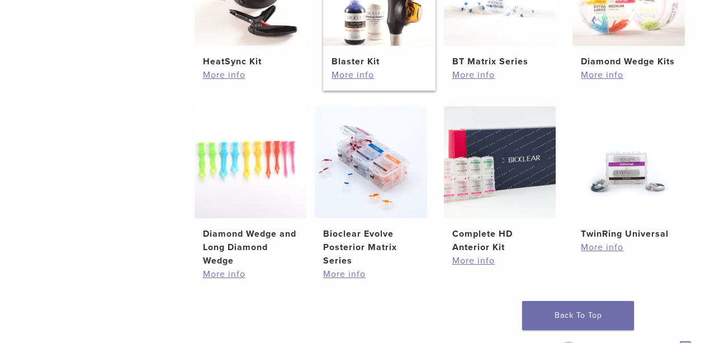
scroll to position [707, 0]
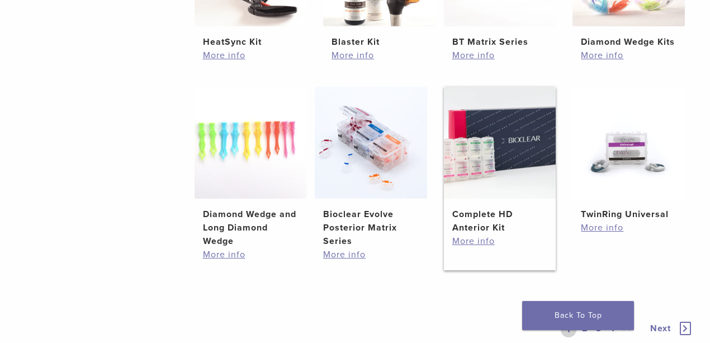
click at [514, 161] on img at bounding box center [500, 143] width 112 height 112
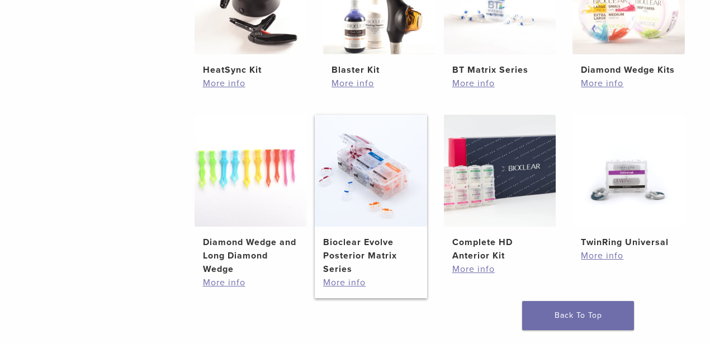
scroll to position [631, 0]
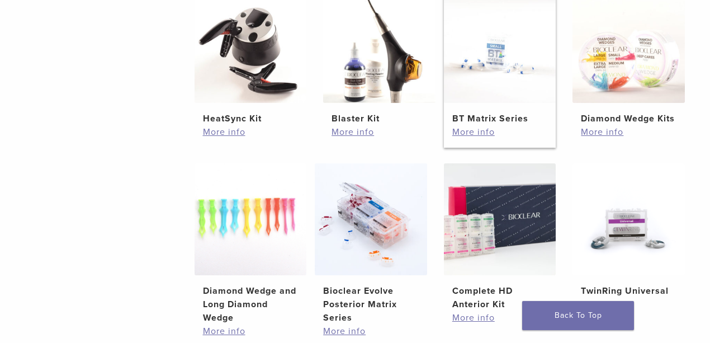
click at [495, 118] on h2 "BT Matrix Series" at bounding box center [500, 118] width 96 height 13
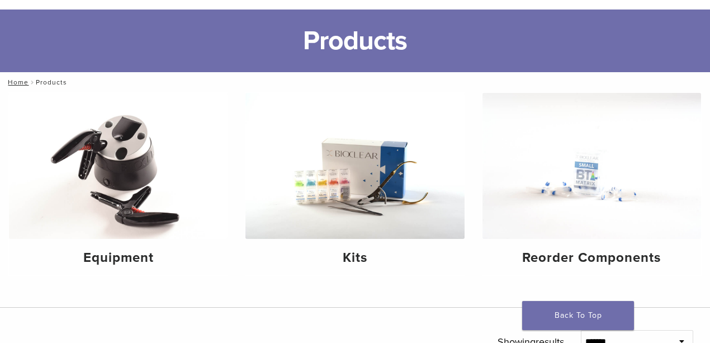
scroll to position [0, 0]
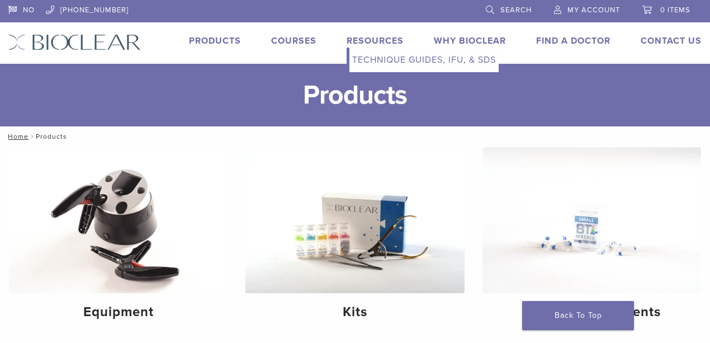
click at [378, 58] on link "Technique Guides, IFU, & SDS" at bounding box center [423, 59] width 149 height 25
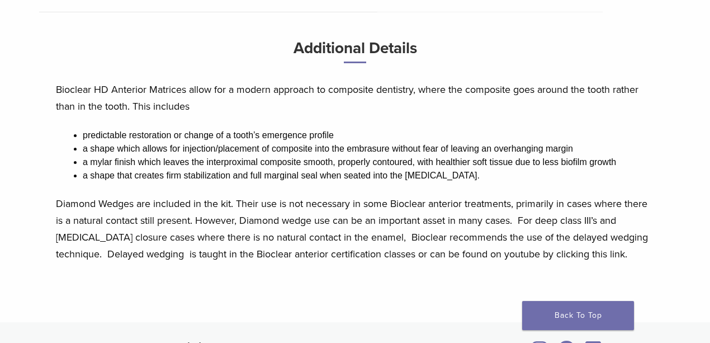
scroll to position [707, 0]
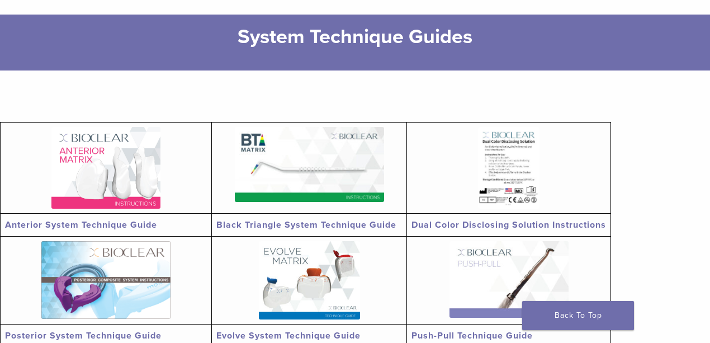
scroll to position [149, 0]
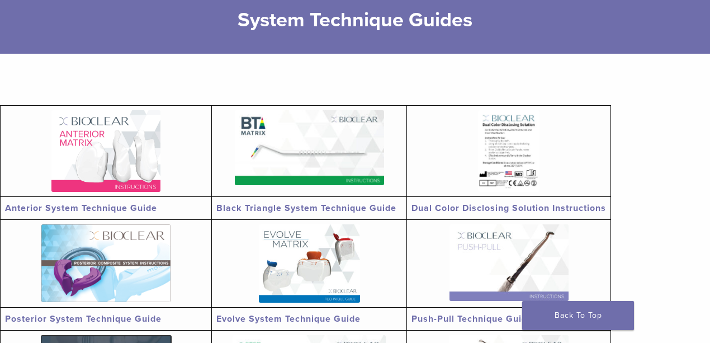
click at [141, 206] on link "Anterior System Technique Guide" at bounding box center [81, 207] width 152 height 11
